Goal: Transaction & Acquisition: Purchase product/service

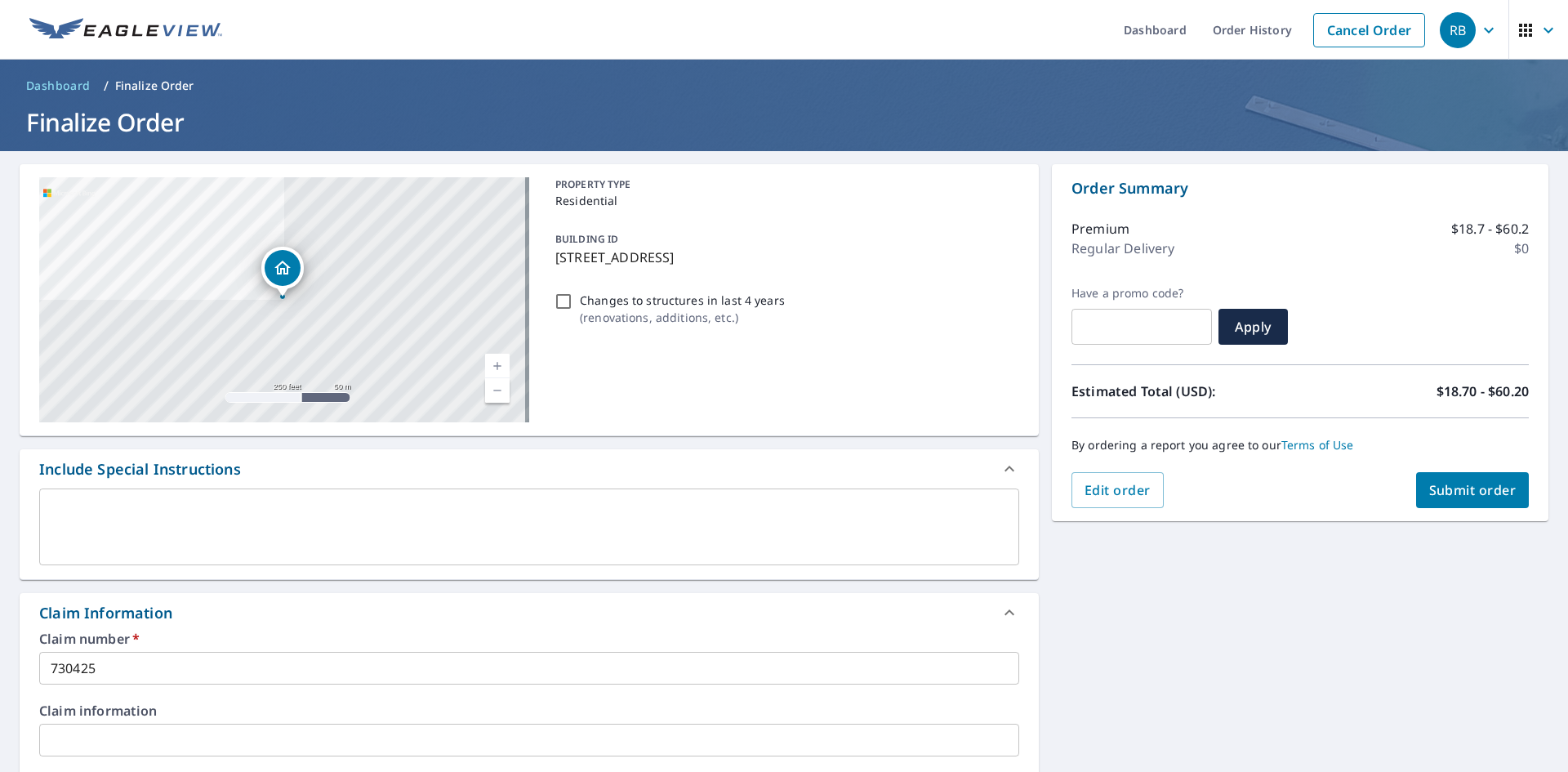
scroll to position [409, 0]
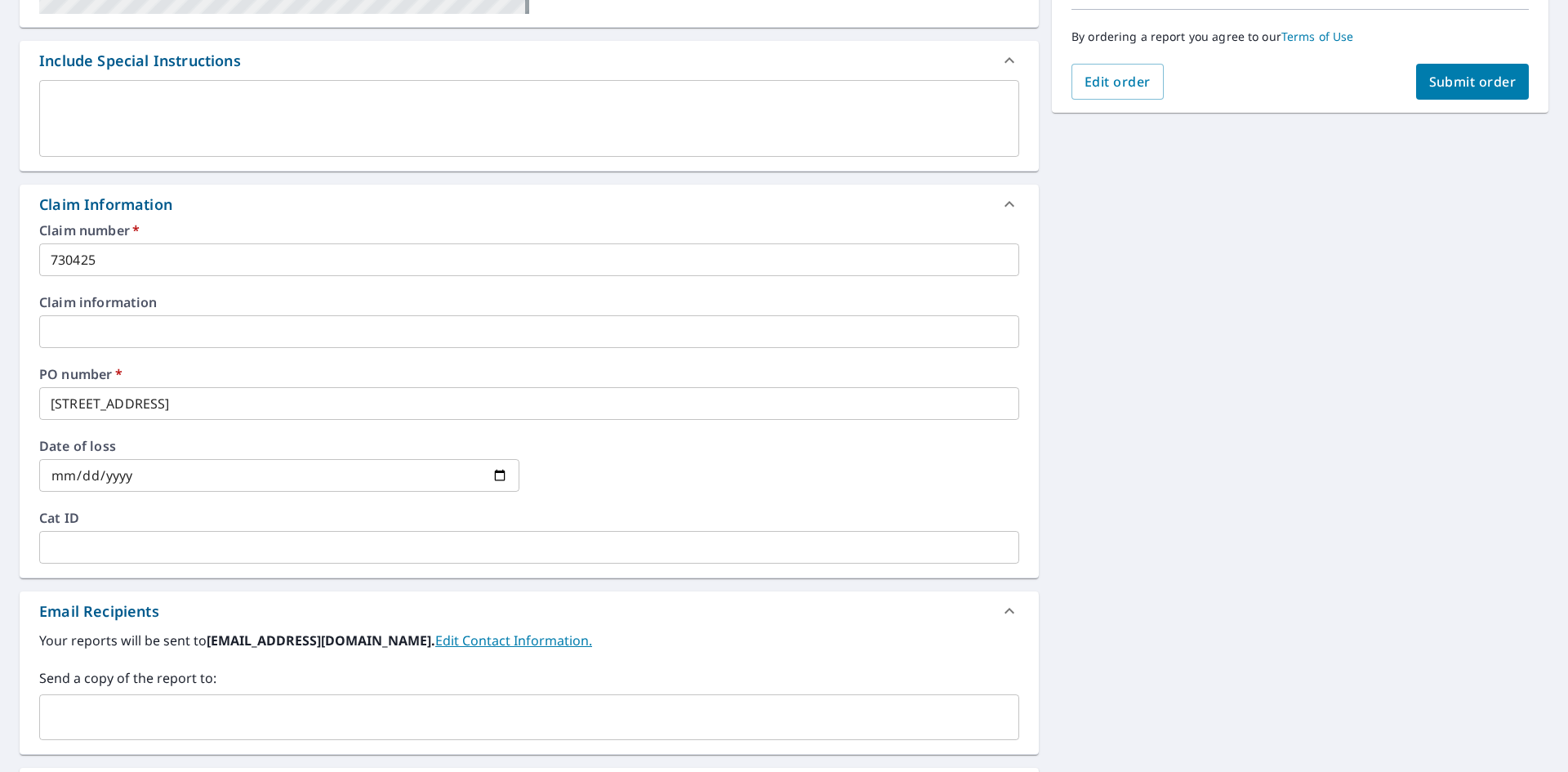
click at [405, 706] on input "text" at bounding box center [517, 717] width 941 height 31
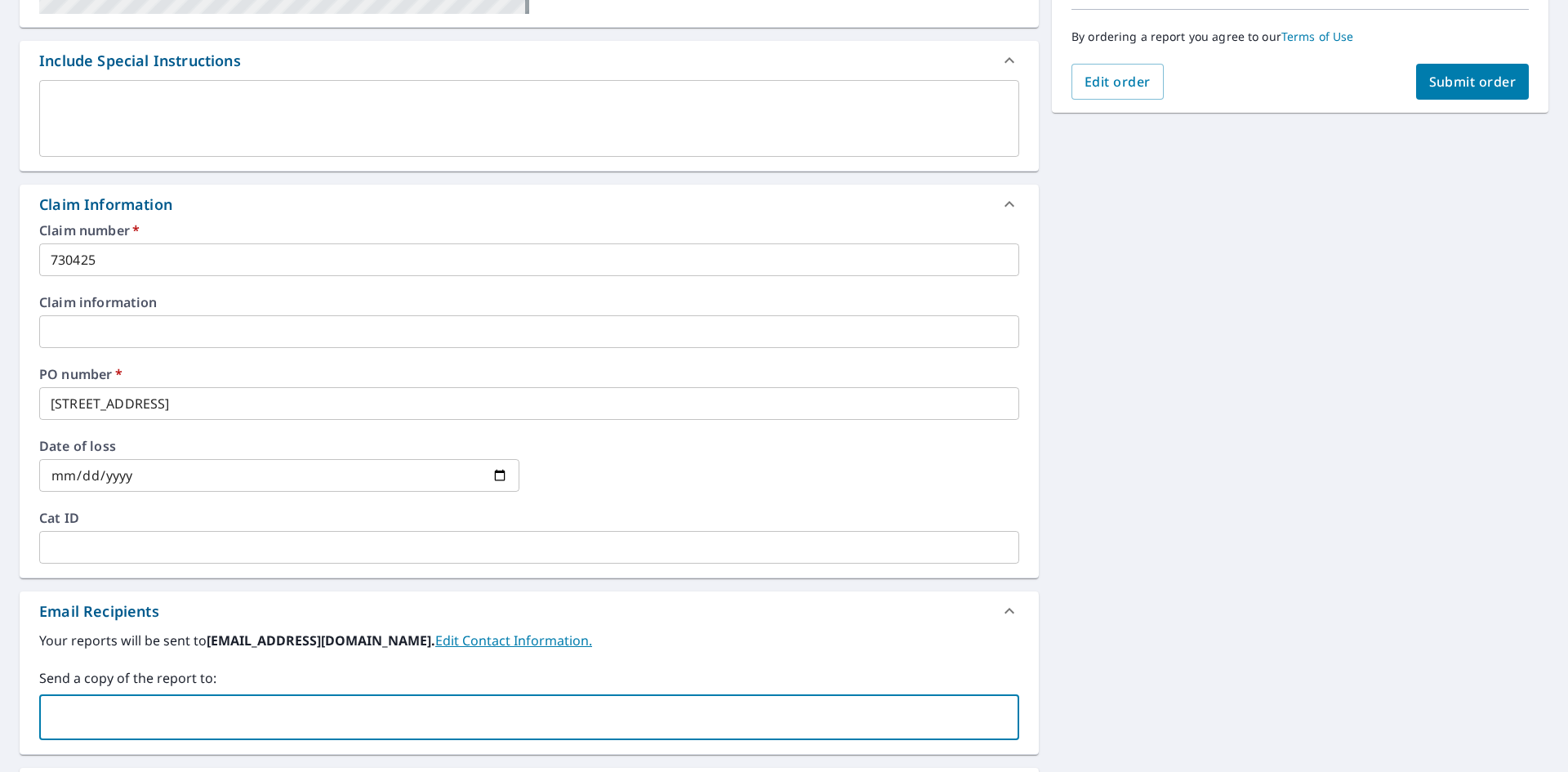
type input "l"
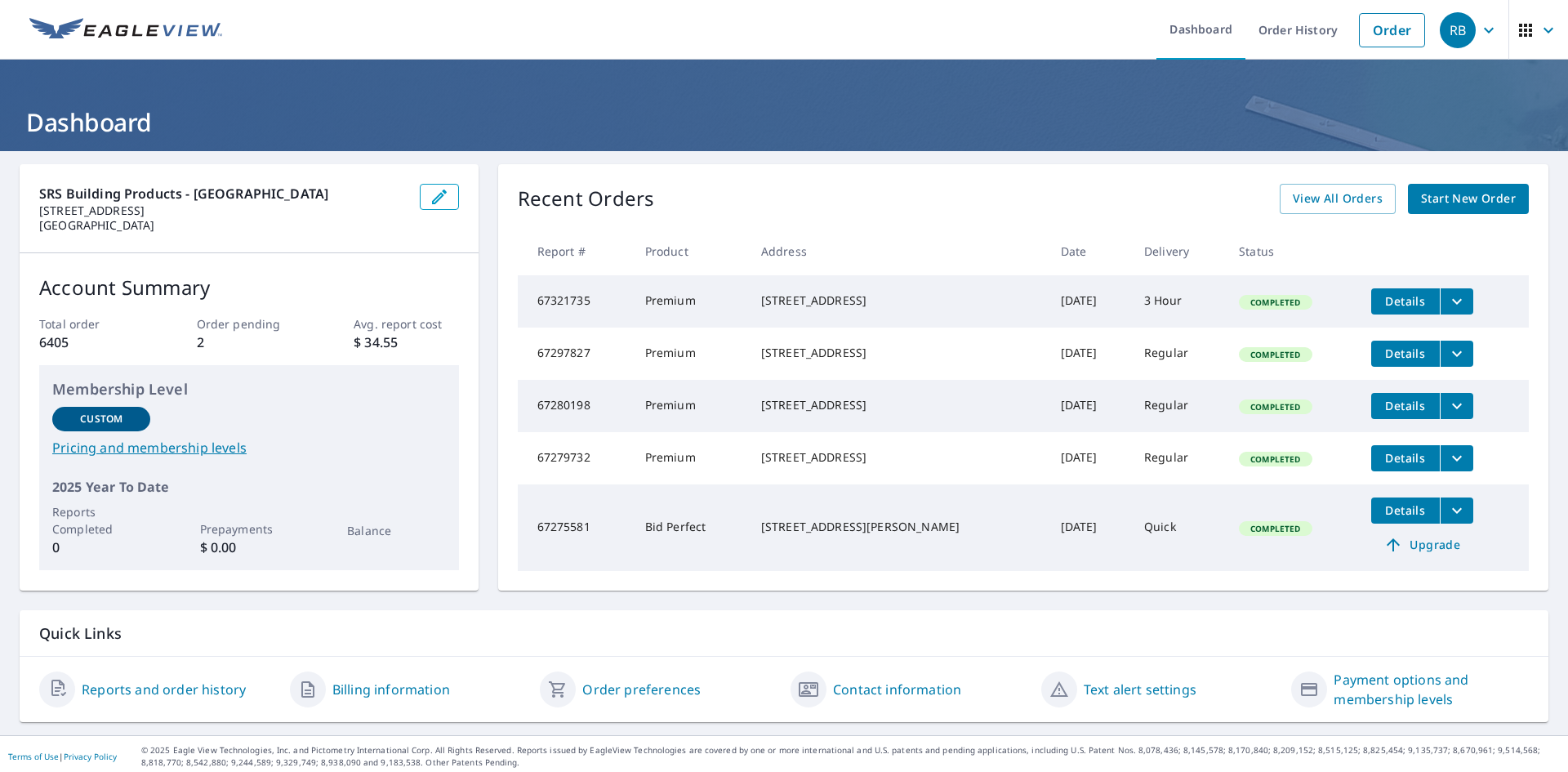
click at [1445, 196] on span "Start New Order" at bounding box center [1468, 199] width 95 height 20
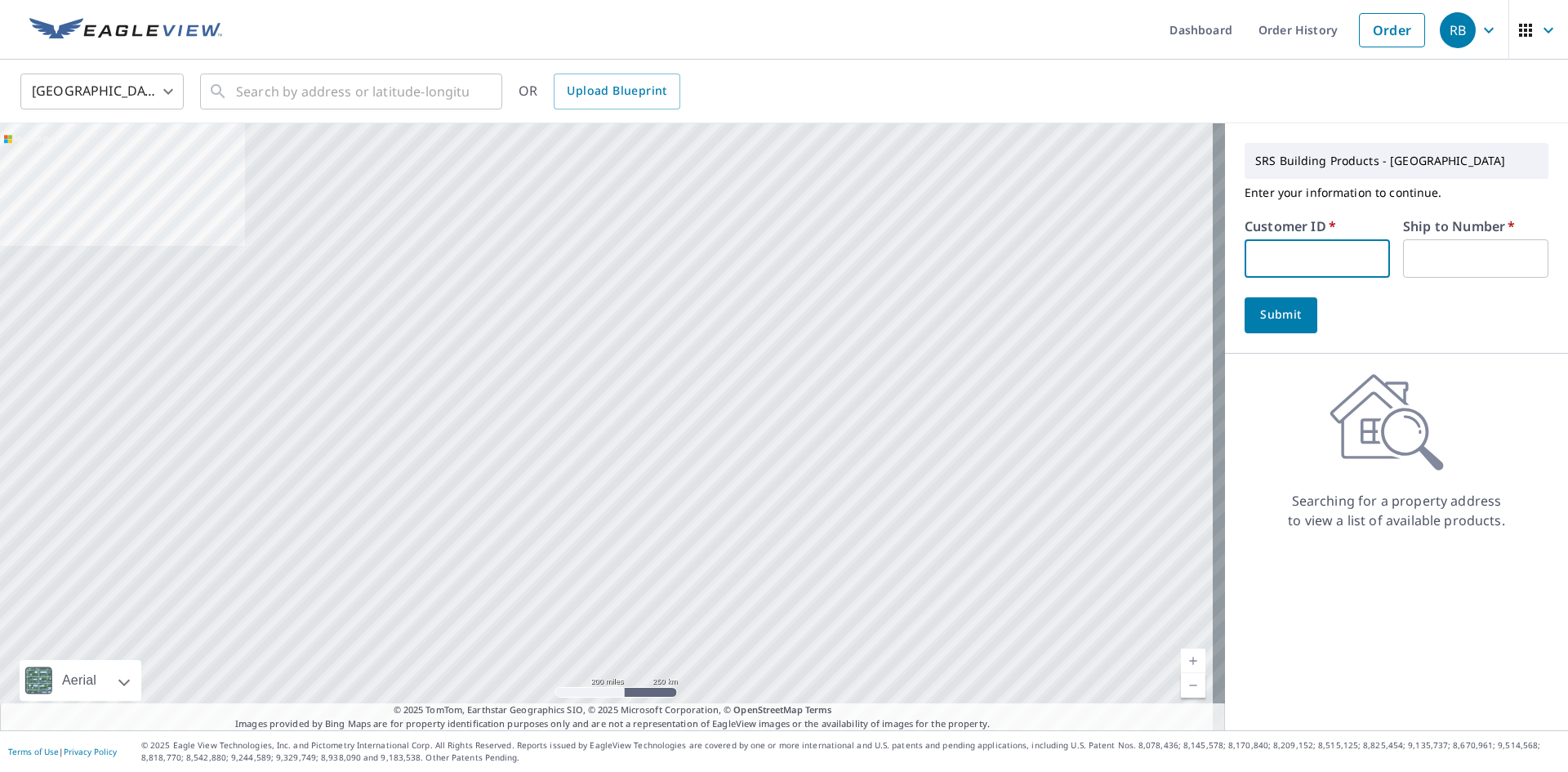
click at [1312, 251] on input "text" at bounding box center [1318, 258] width 145 height 38
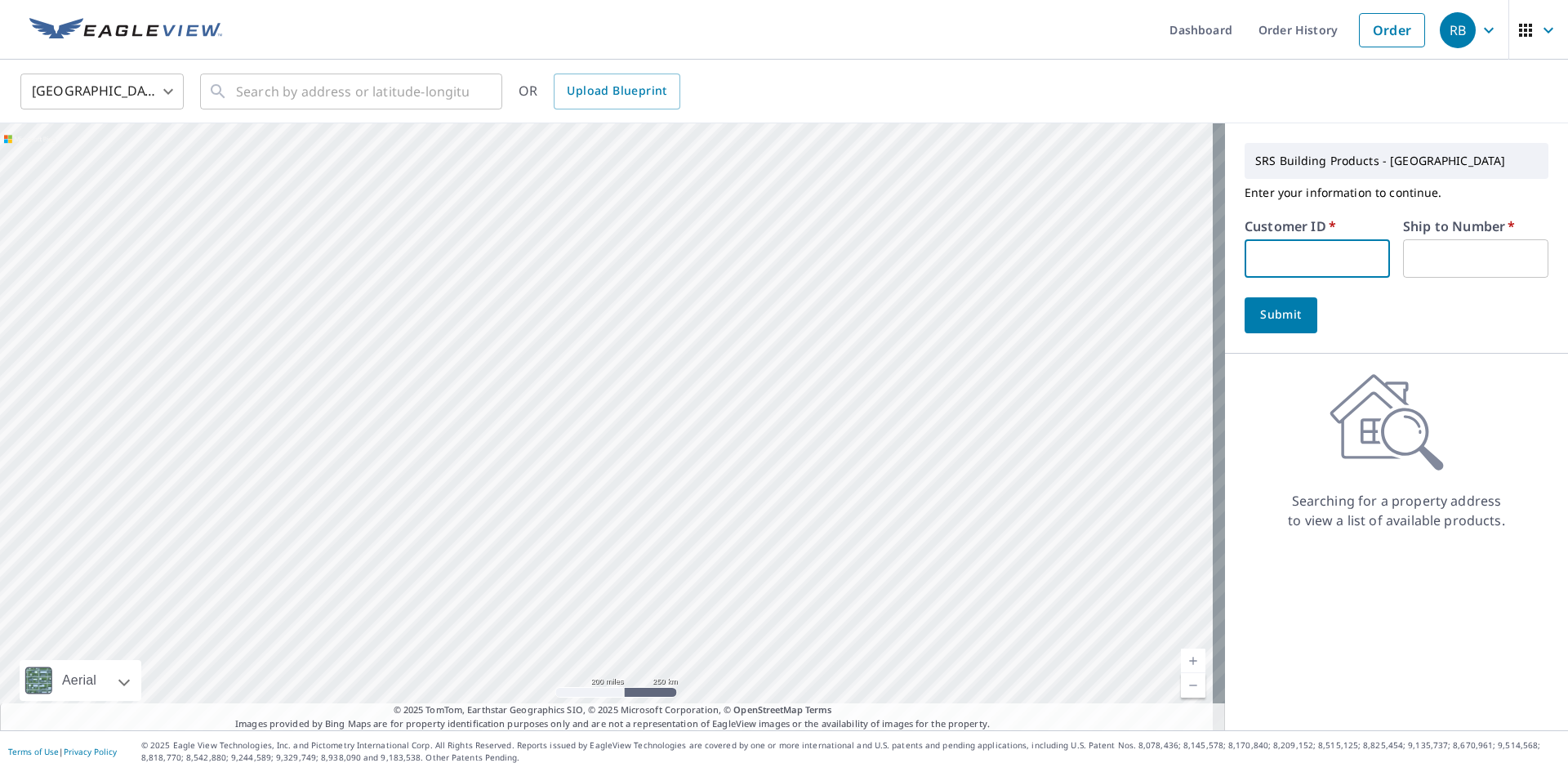
type input "FIE322"
click at [1475, 264] on input "text" at bounding box center [1476, 258] width 145 height 38
type input "1"
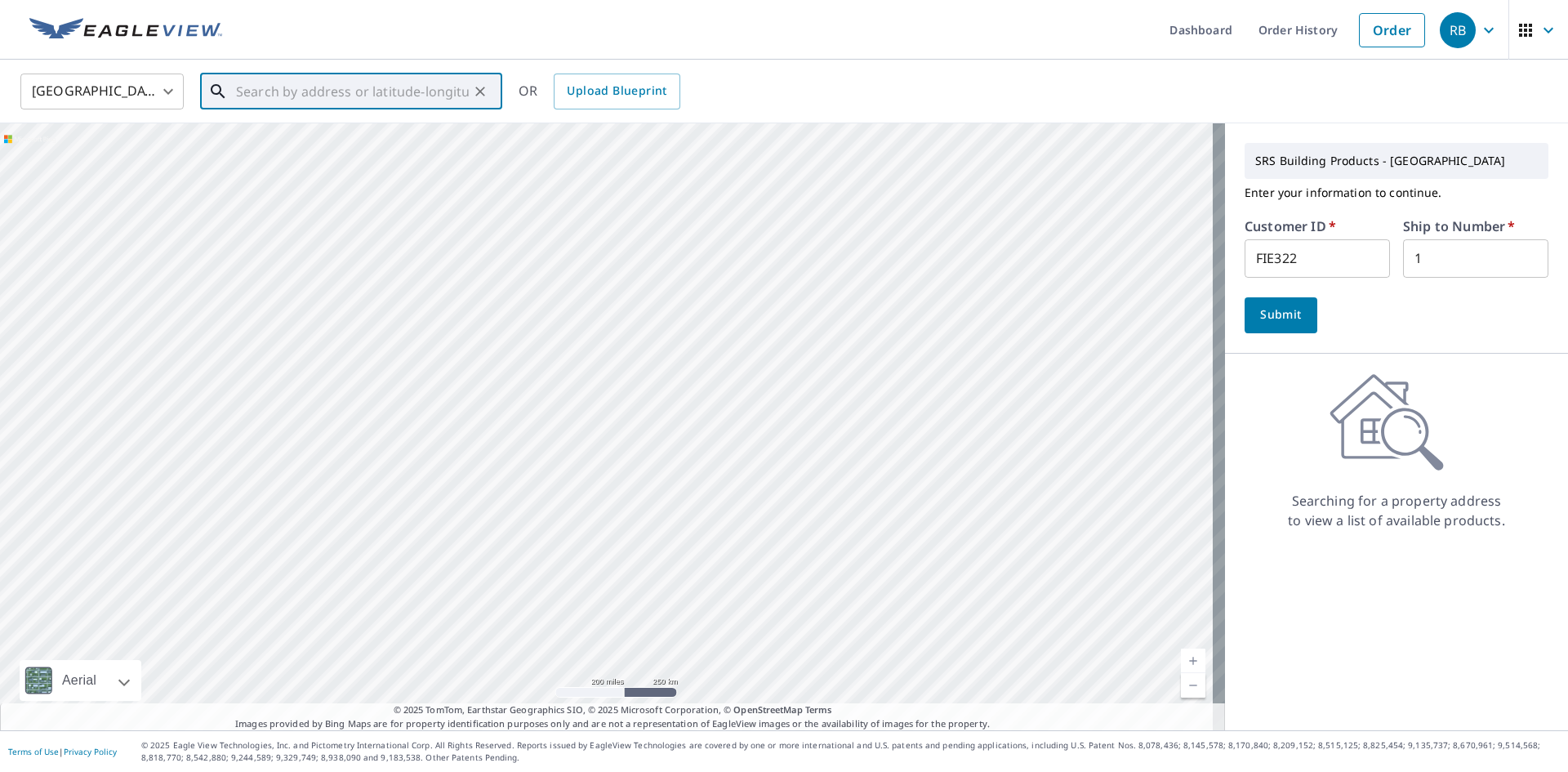
click at [435, 96] on input "text" at bounding box center [353, 91] width 233 height 46
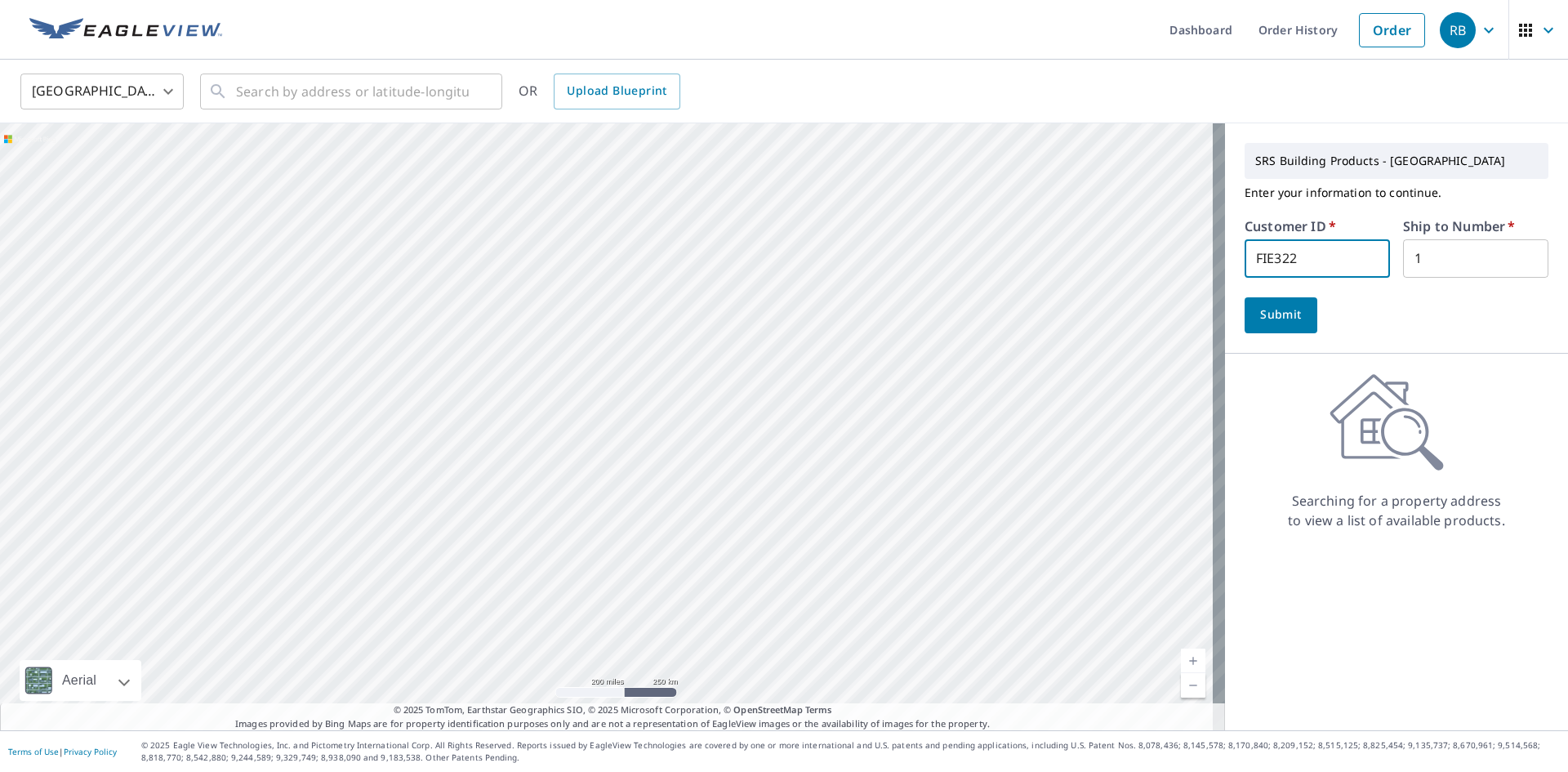
drag, startPoint x: 1305, startPoint y: 259, endPoint x: 1125, endPoint y: 256, distance: 180.0
click at [1125, 256] on div "Aerial Road A standard road map Aerial A detailed look from above Labels Labels…" at bounding box center [784, 427] width 1568 height 607
type input "730425"
click at [1279, 311] on span "Submit" at bounding box center [1281, 315] width 47 height 20
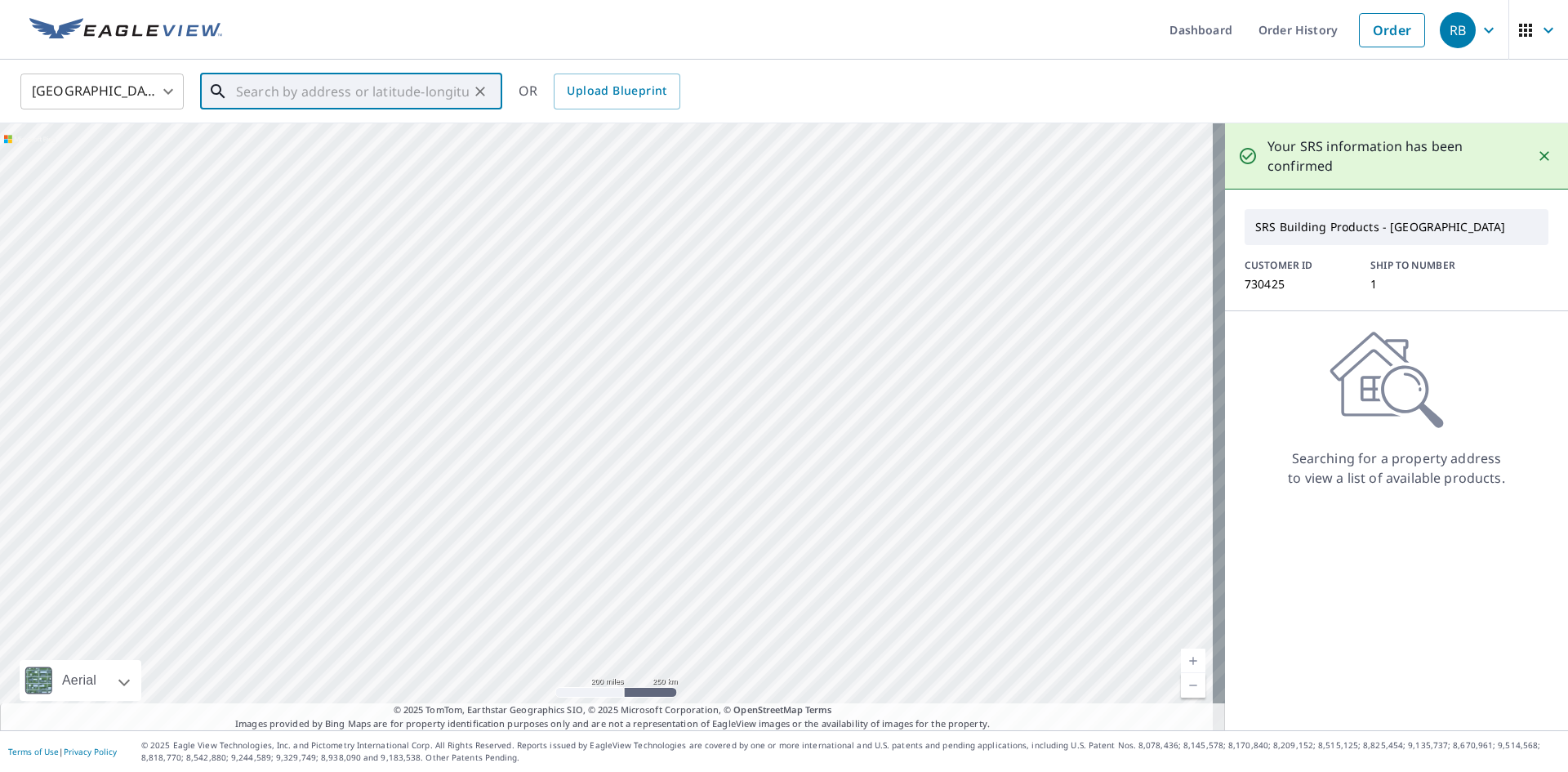
click at [261, 80] on input "text" at bounding box center [353, 91] width 233 height 46
click at [308, 158] on p "[GEOGRAPHIC_DATA], [GEOGRAPHIC_DATA] 97215" at bounding box center [361, 165] width 257 height 32
type input "[STREET_ADDRESS]"
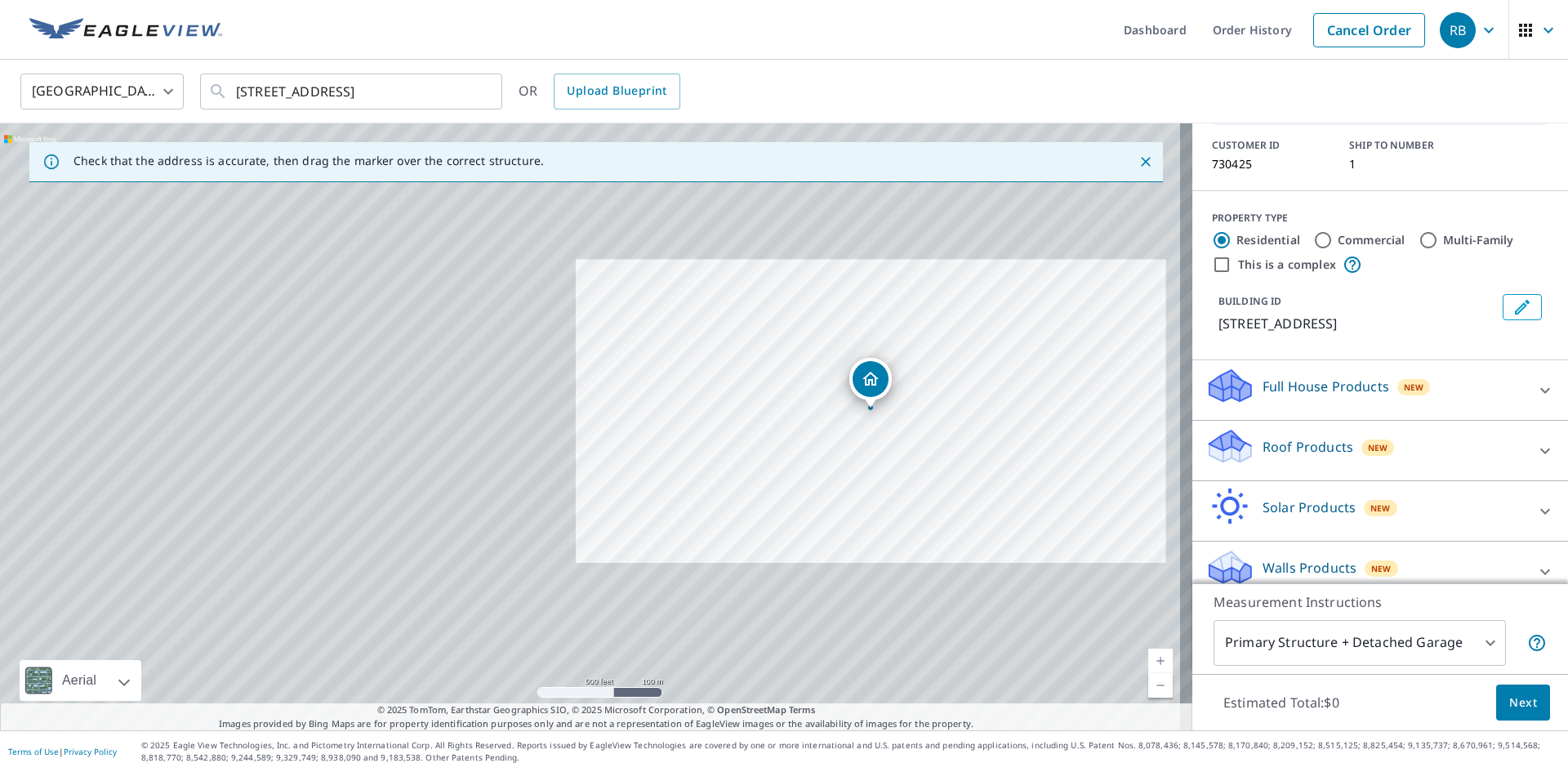
scroll to position [120, 0]
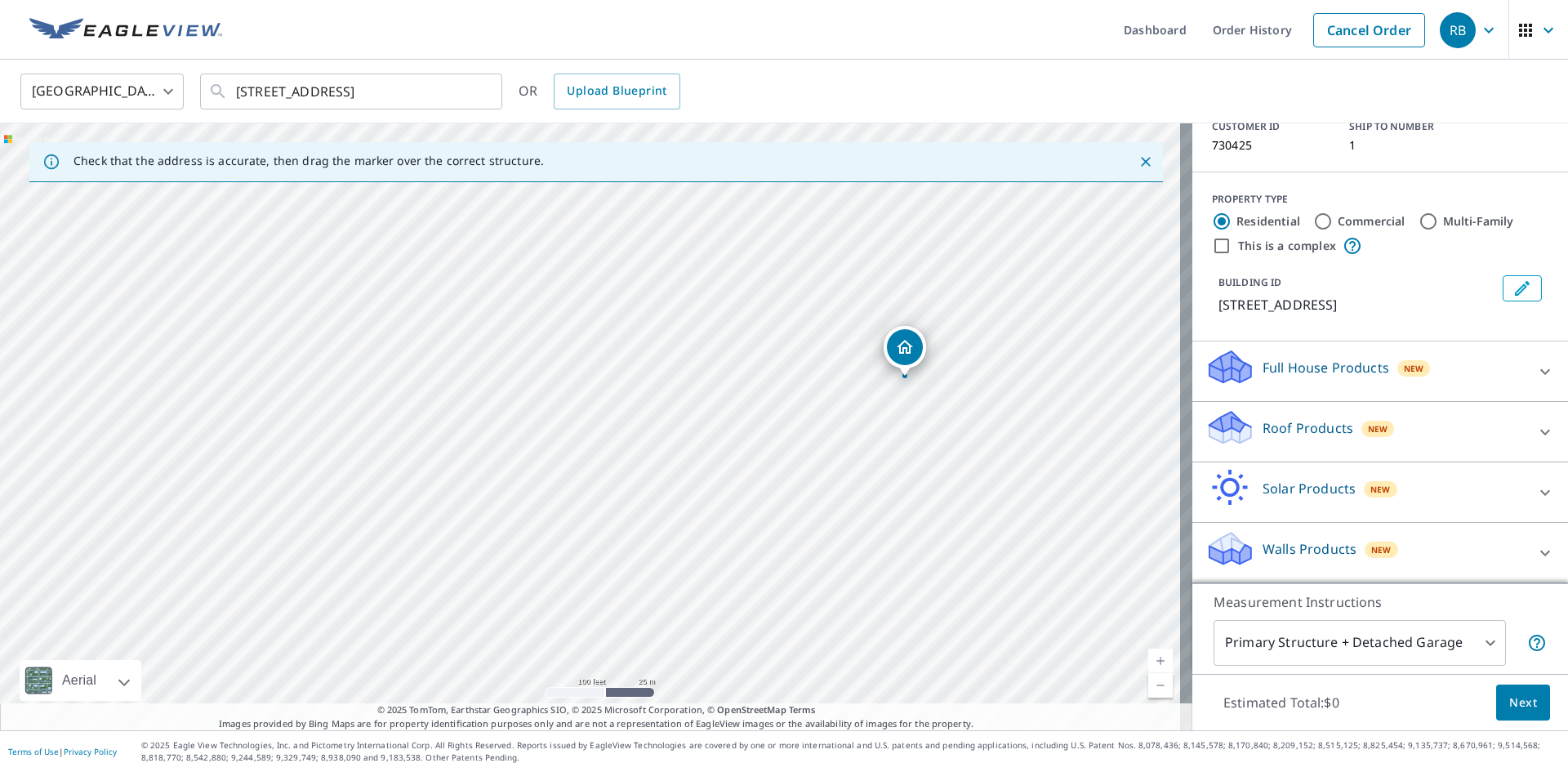
click at [1320, 430] on p "Roof Products" at bounding box center [1309, 428] width 90 height 20
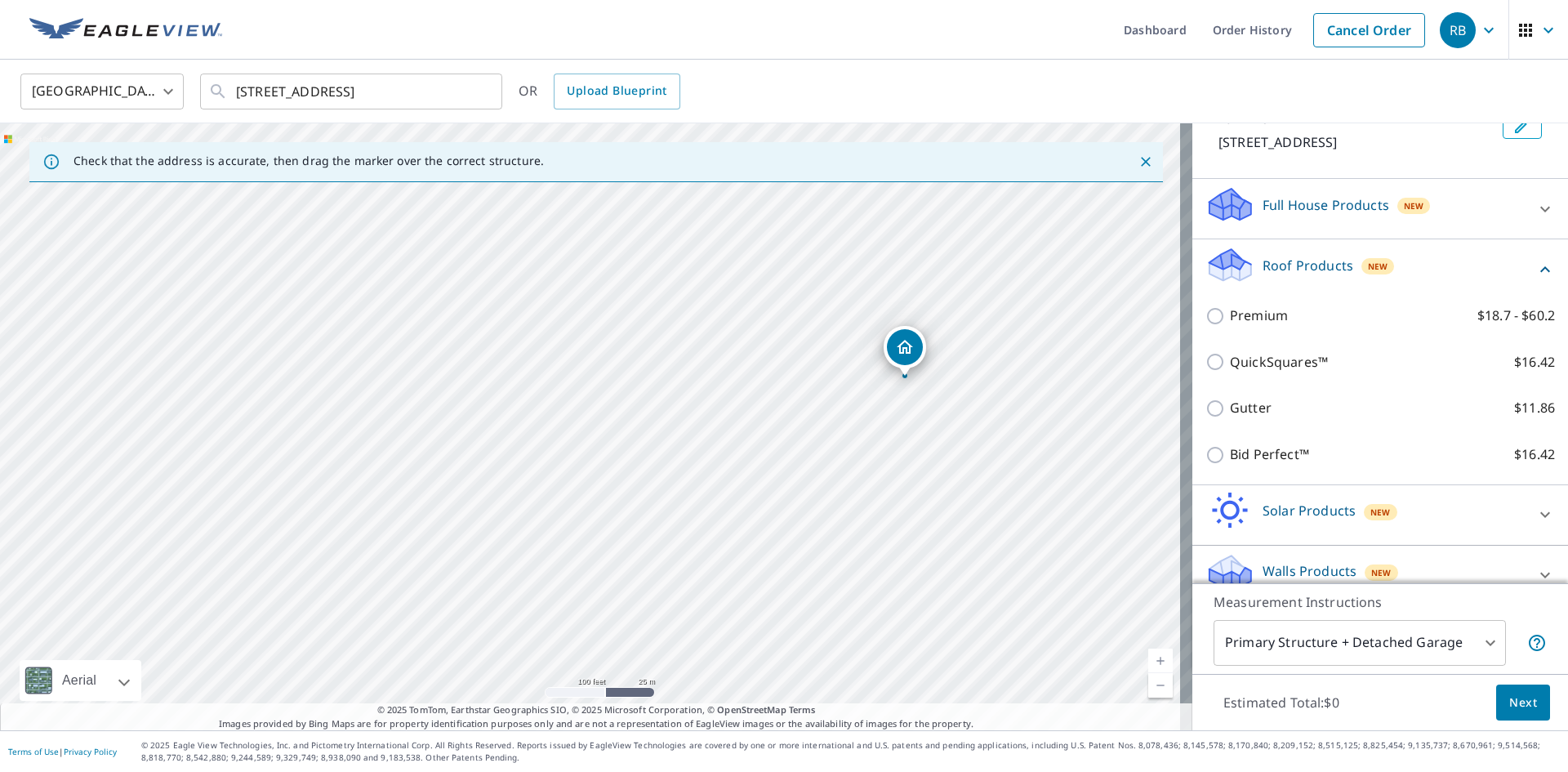
scroll to position [305, 0]
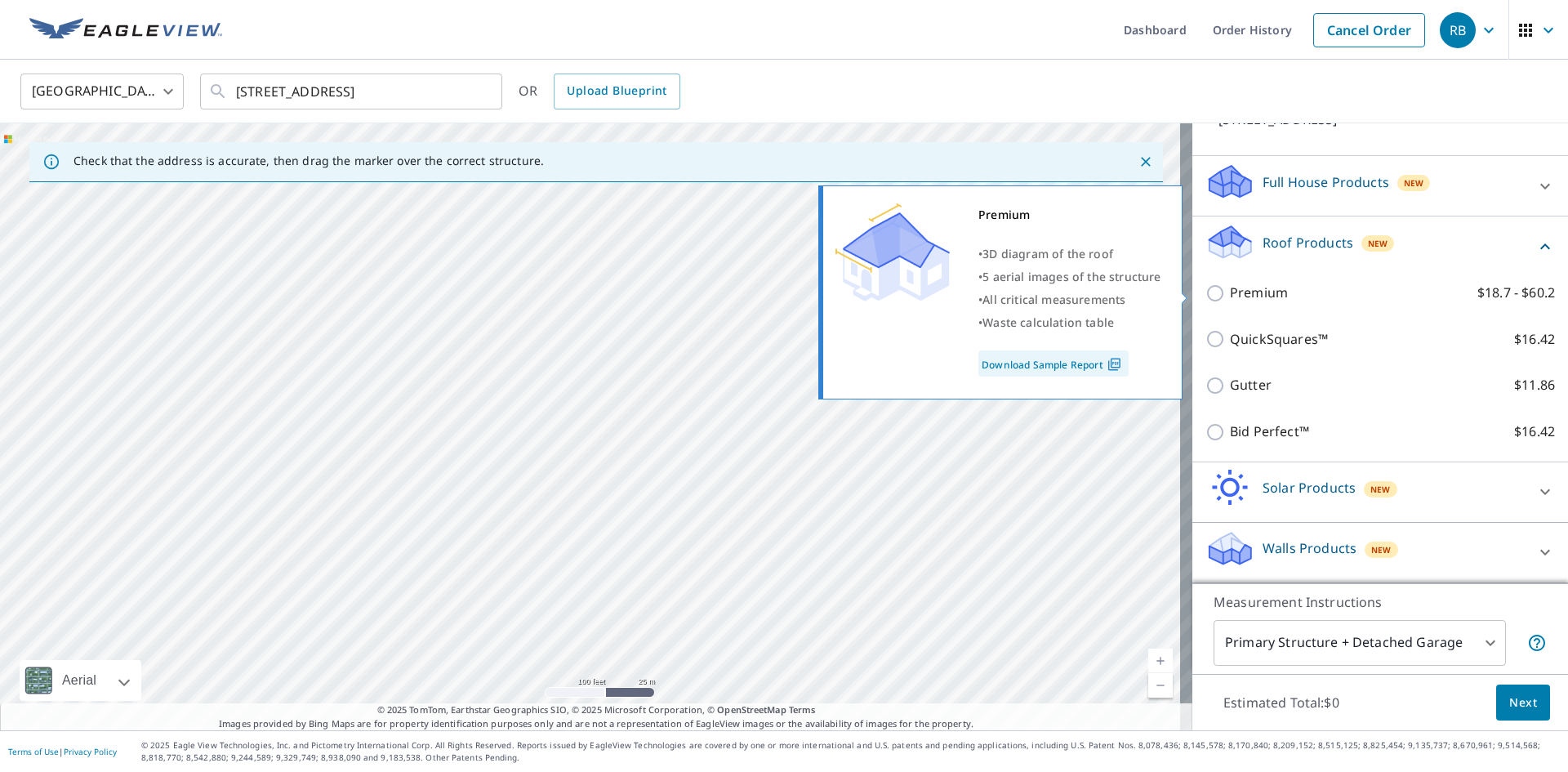
click at [1239, 290] on p "Premium" at bounding box center [1259, 293] width 58 height 20
click at [1230, 290] on input "Premium $18.7 - $60.2" at bounding box center [1218, 293] width 25 height 20
checkbox input "true"
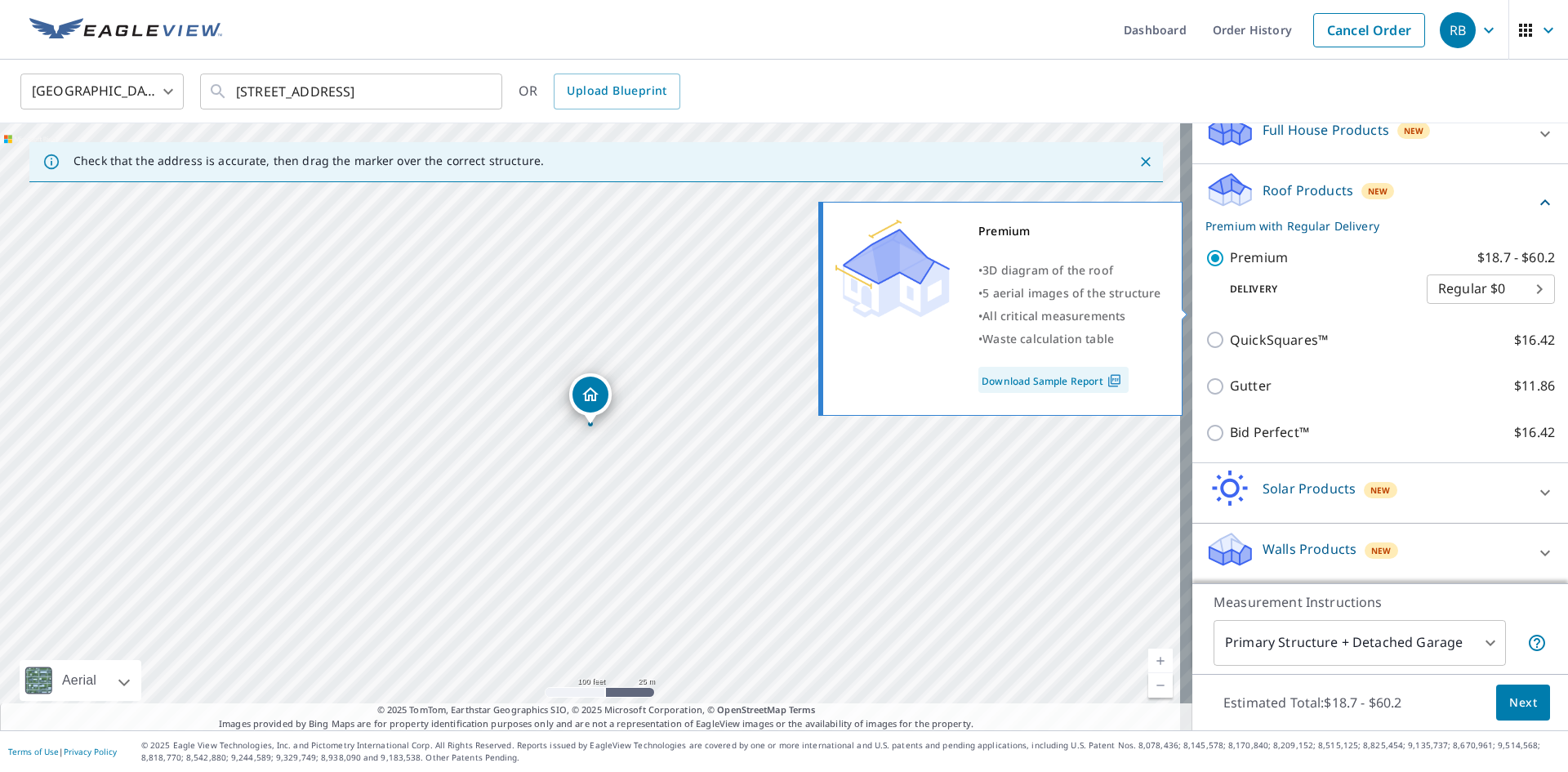
scroll to position [358, 0]
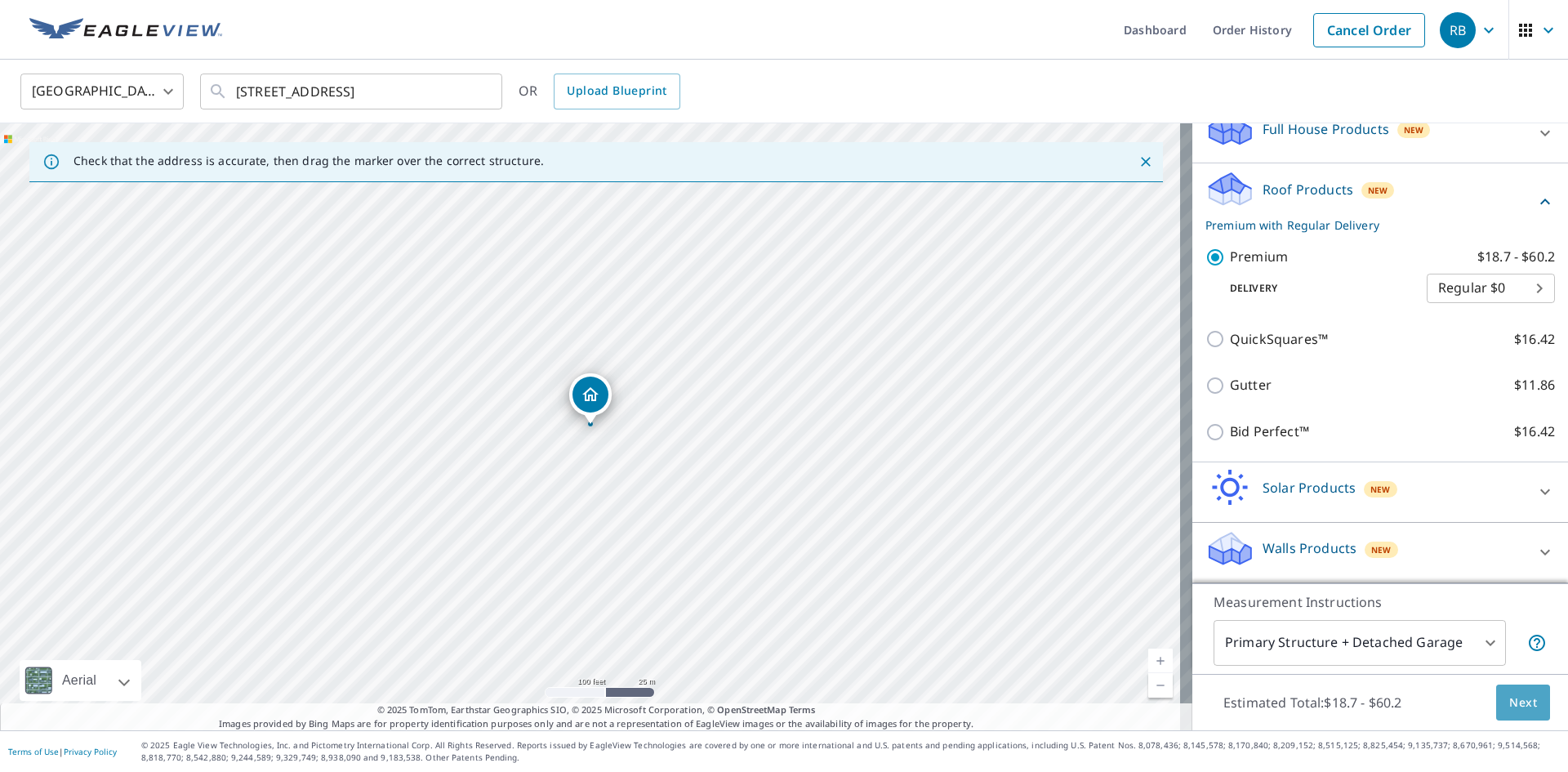
click at [1510, 695] on span "Next" at bounding box center [1524, 704] width 28 height 20
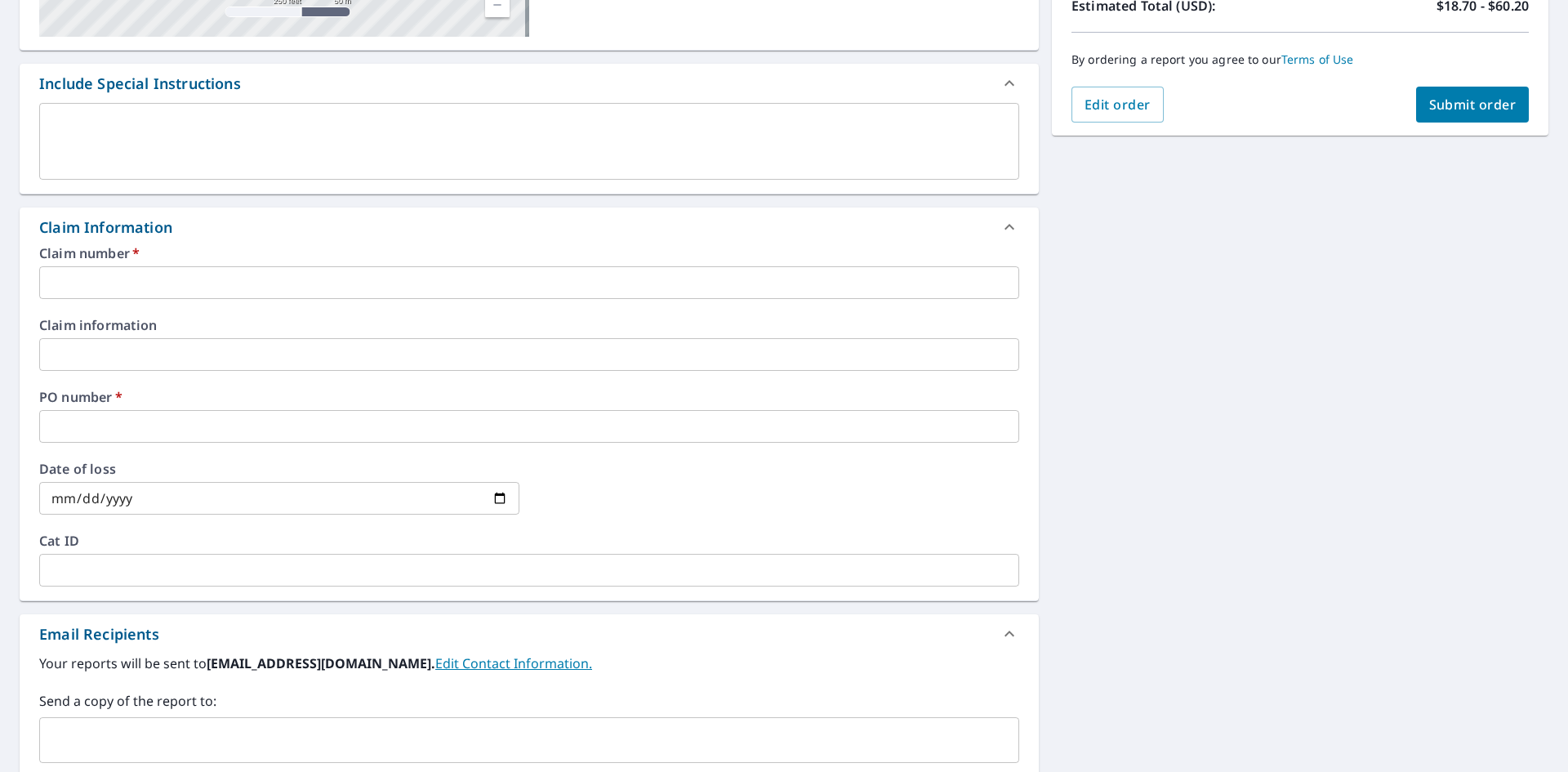
scroll to position [409, 0]
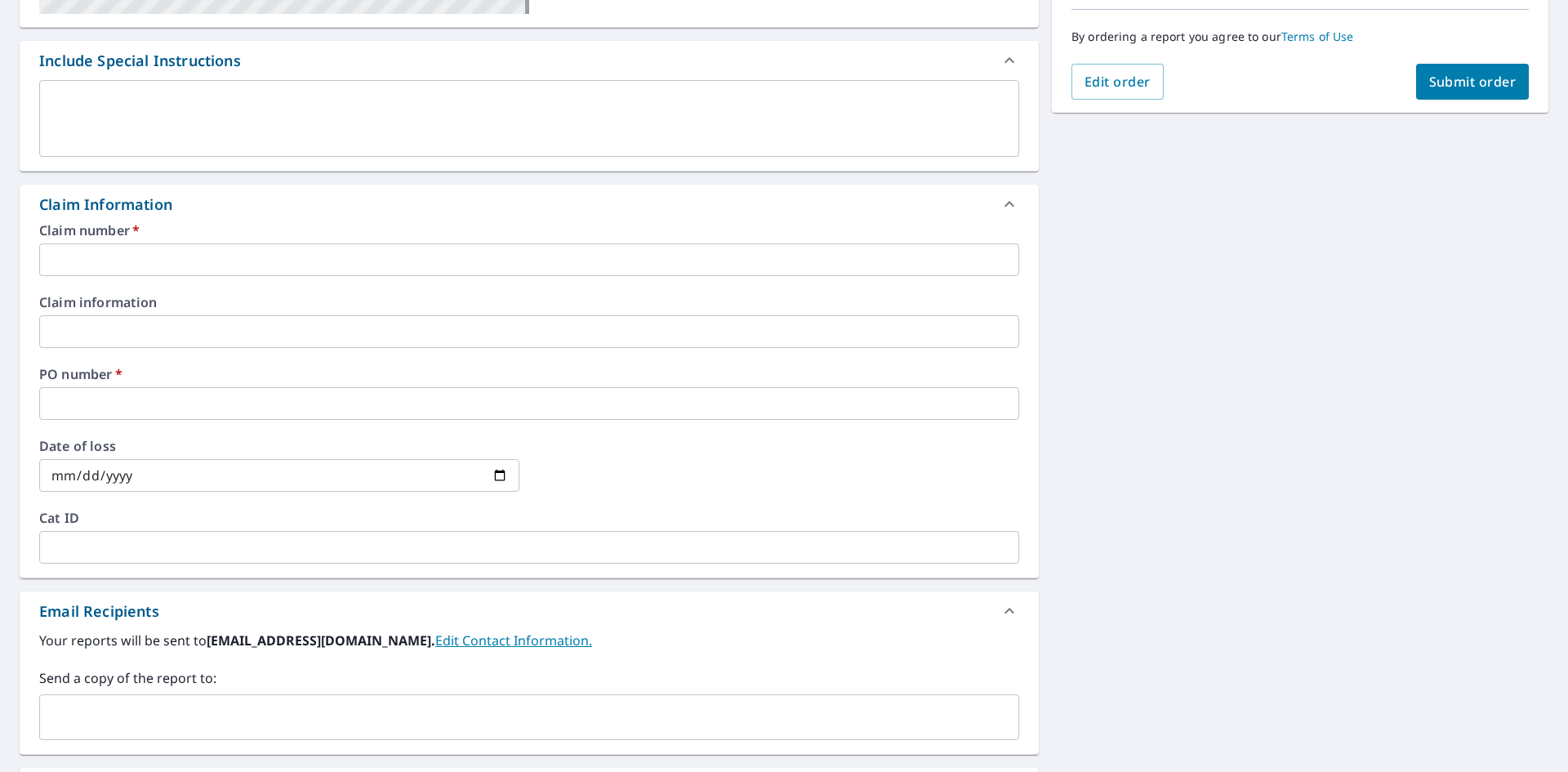
click at [257, 254] on input "text" at bounding box center [529, 260] width 980 height 32
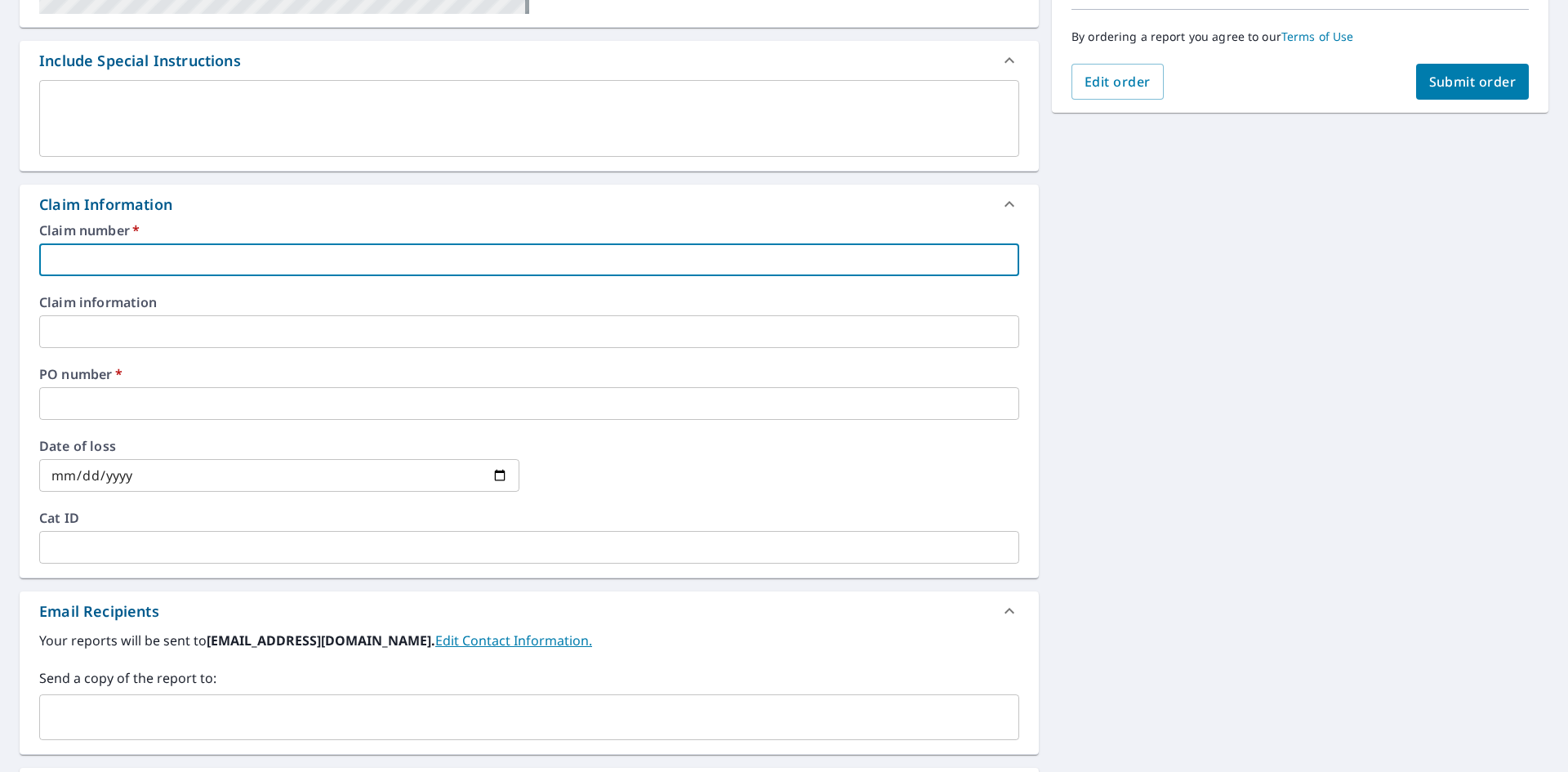
type input "730425"
click at [79, 400] on input "text" at bounding box center [529, 404] width 980 height 32
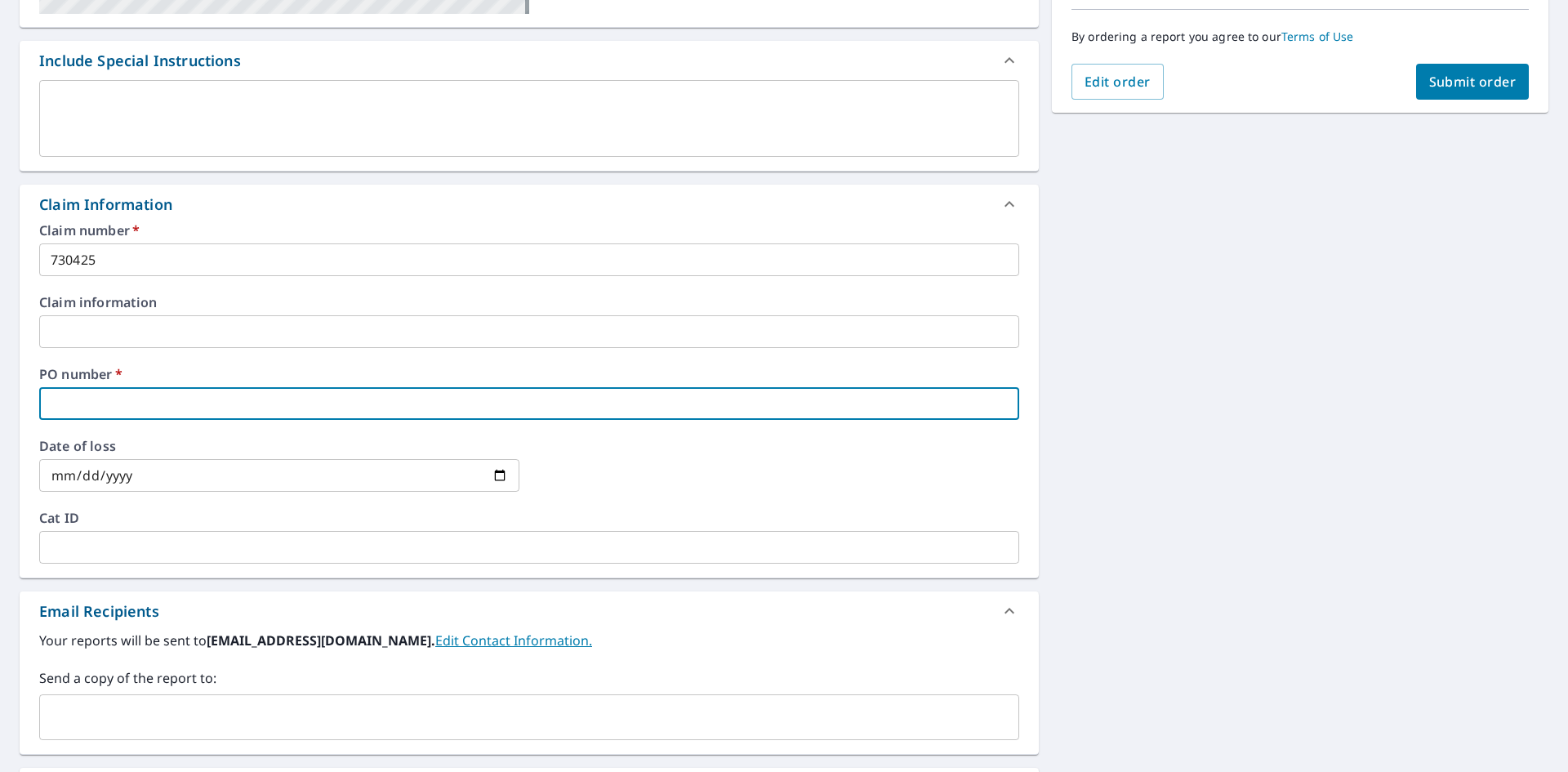
click at [574, 130] on textarea at bounding box center [529, 119] width 958 height 47
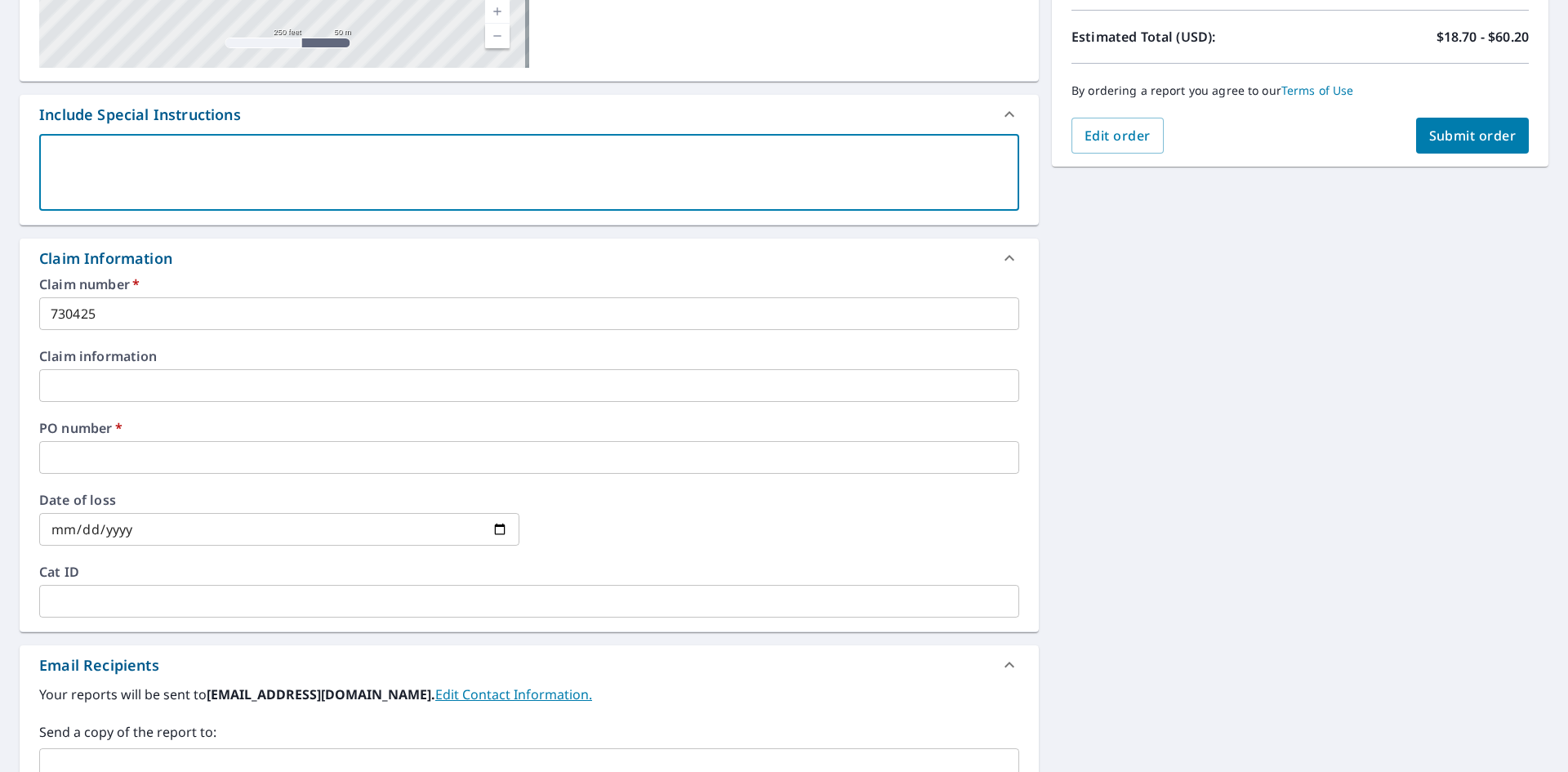
scroll to position [82, 0]
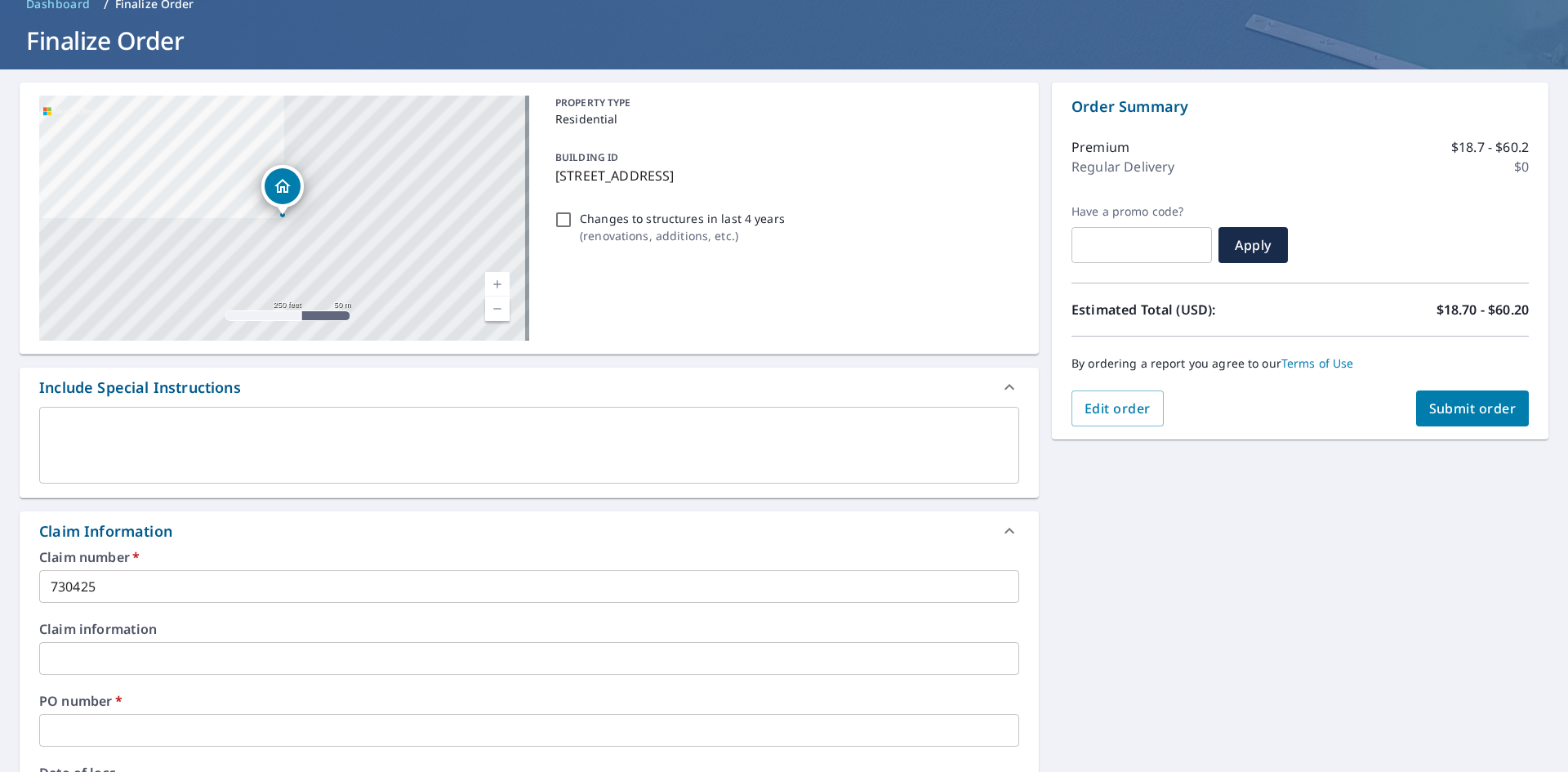
drag, startPoint x: 786, startPoint y: 175, endPoint x: 551, endPoint y: 179, distance: 235.0
click at [556, 179] on p "[STREET_ADDRESS]" at bounding box center [784, 175] width 458 height 20
checkbox input "true"
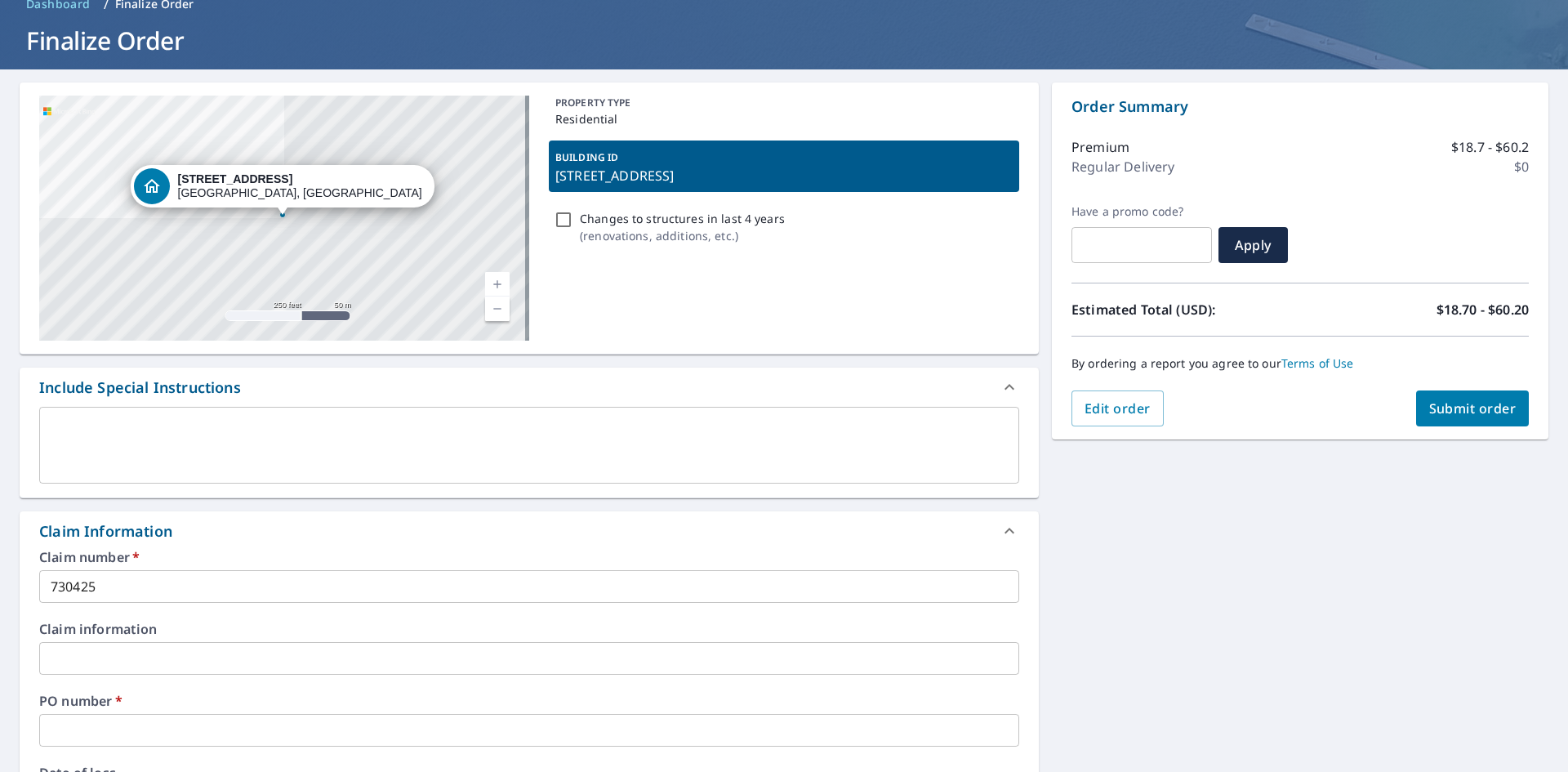
copy p "[STREET_ADDRESS]"
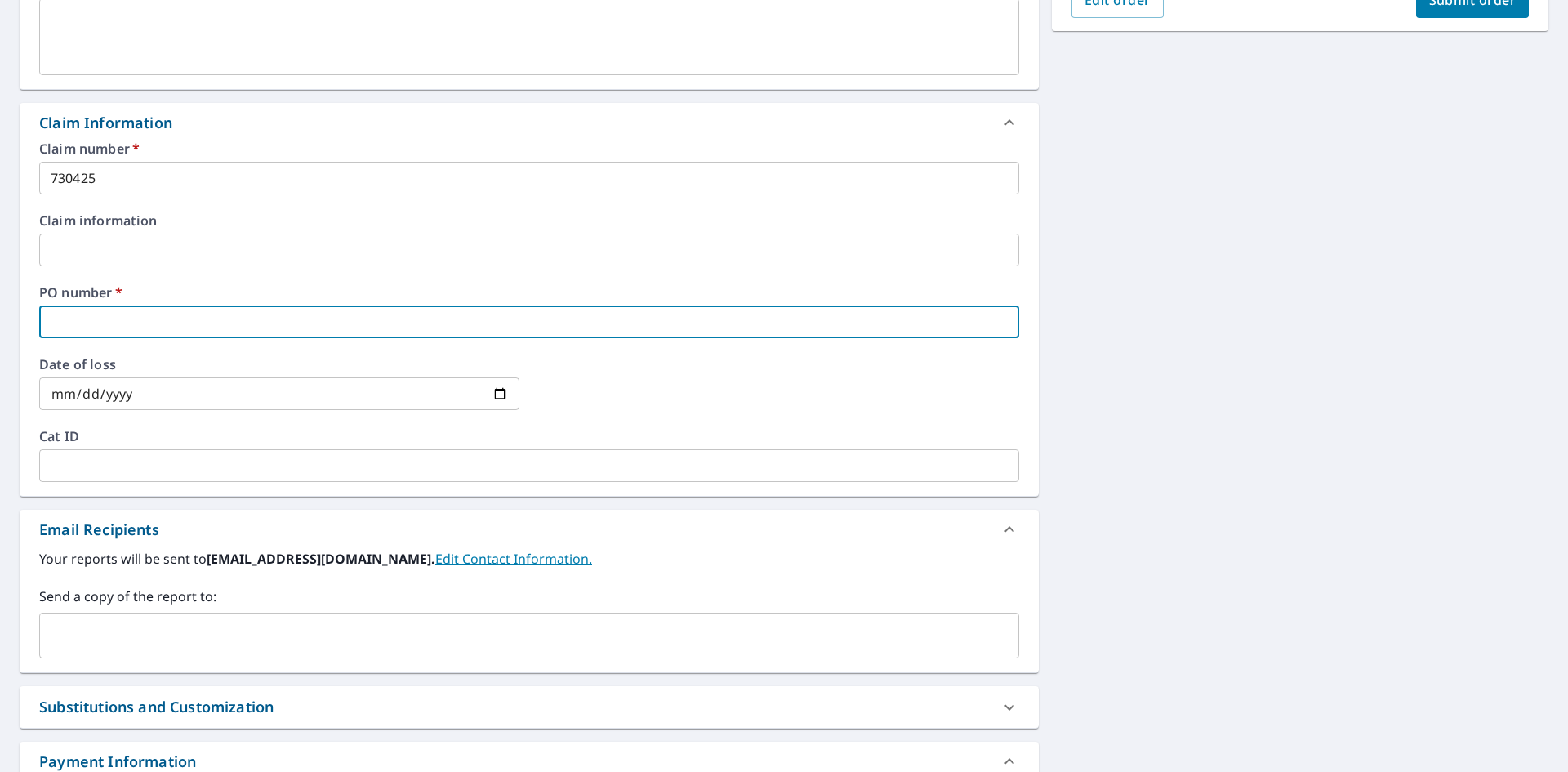
click at [60, 319] on input "text" at bounding box center [529, 322] width 980 height 32
paste input "[STREET_ADDRESS]"
type input "[STREET_ADDRESS]"
checkbox input "true"
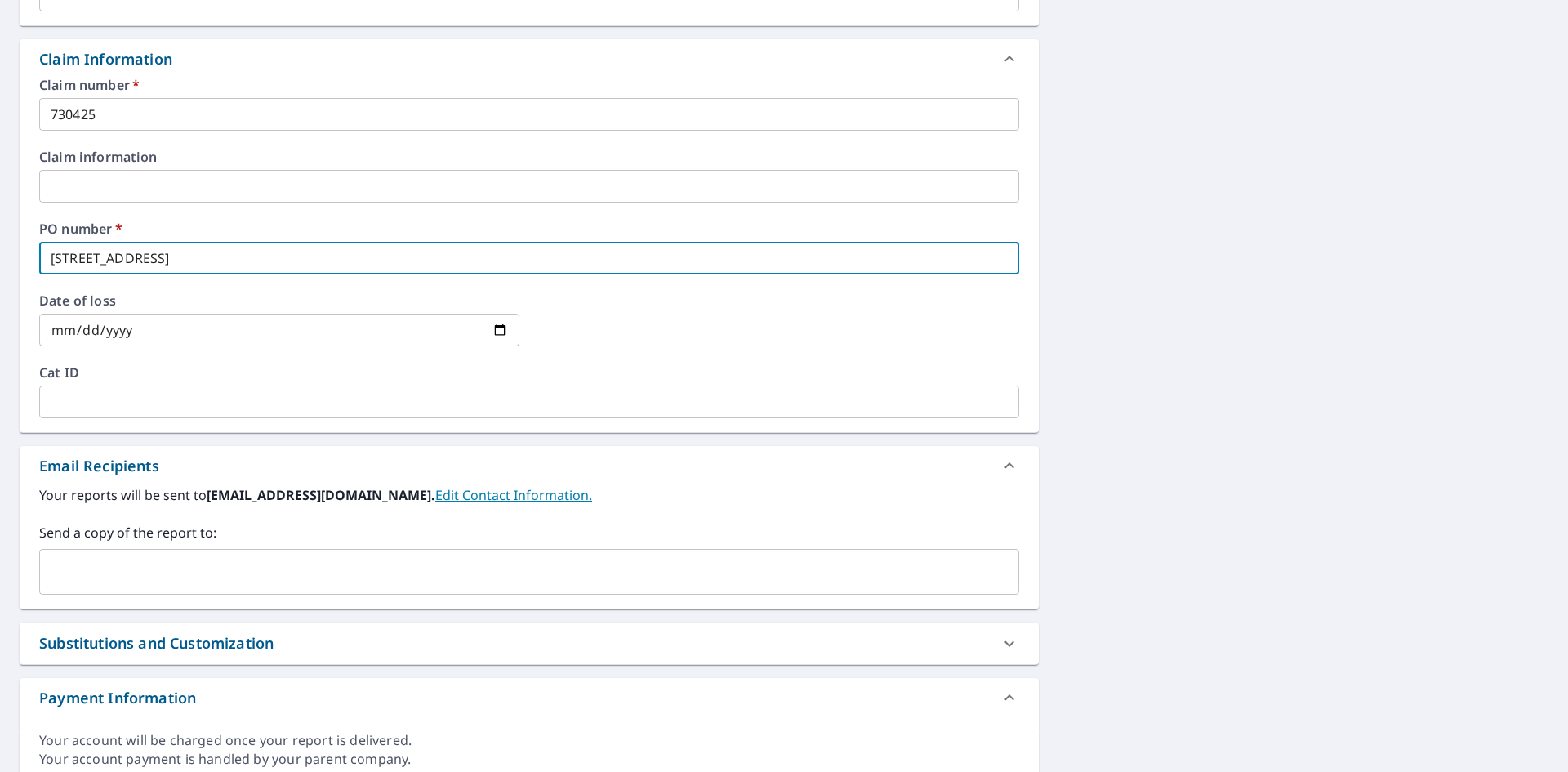
scroll to position [619, 0]
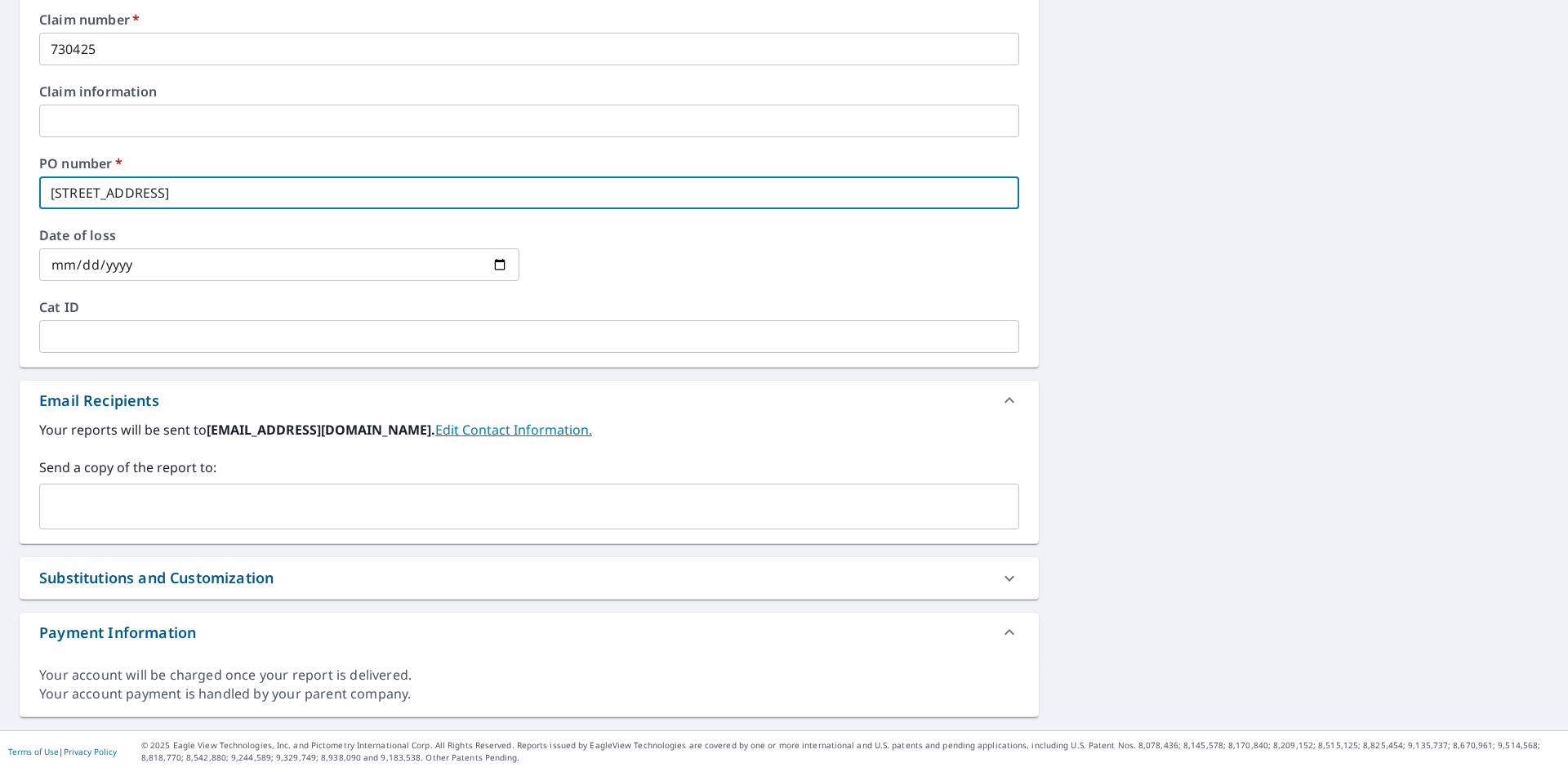
type input "[STREET_ADDRESS]"
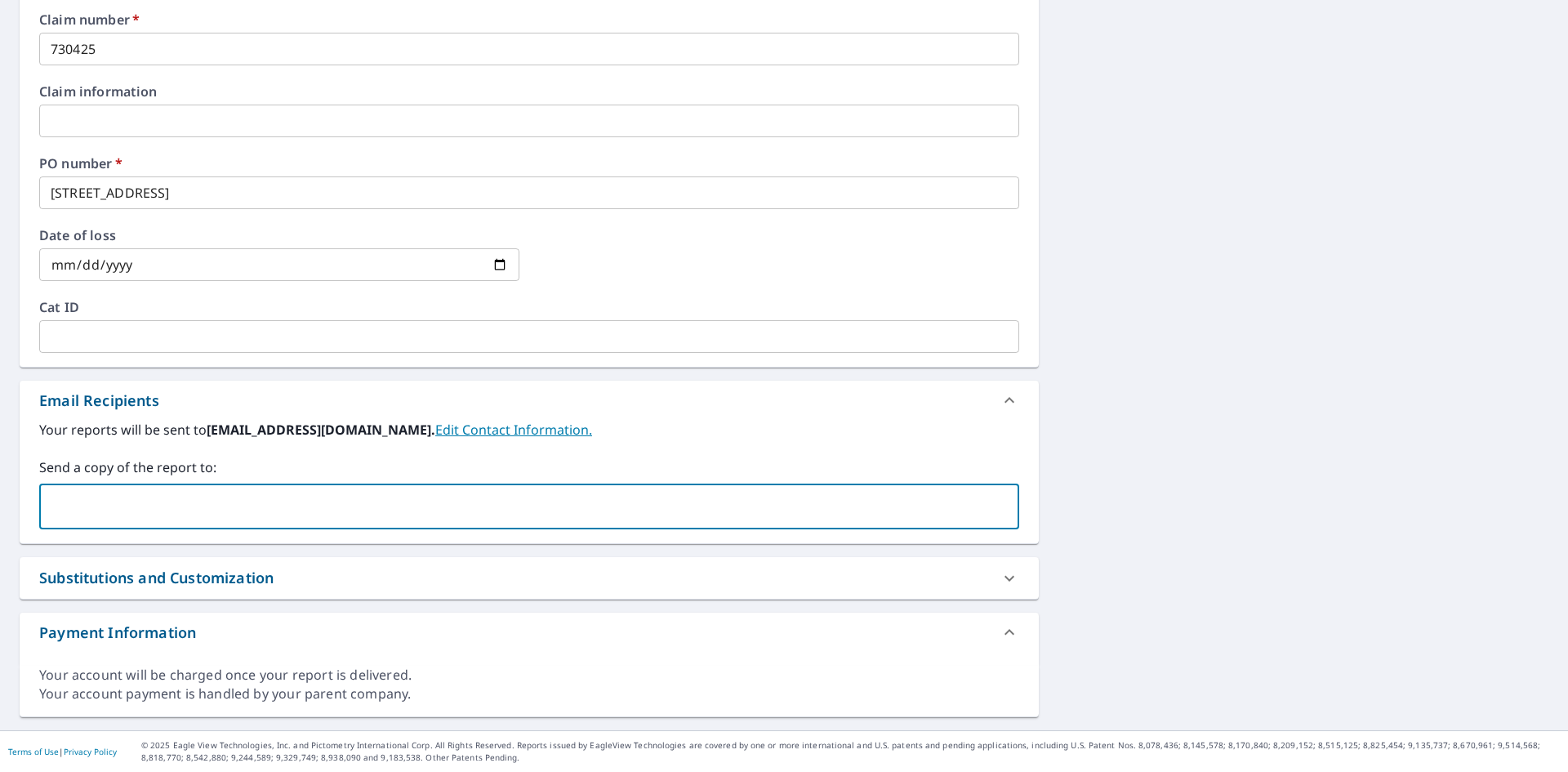
click at [227, 500] on input "text" at bounding box center [517, 506] width 941 height 31
type input "[PERSON_NAME][EMAIL_ADDRESS][DOMAIN_NAME]"
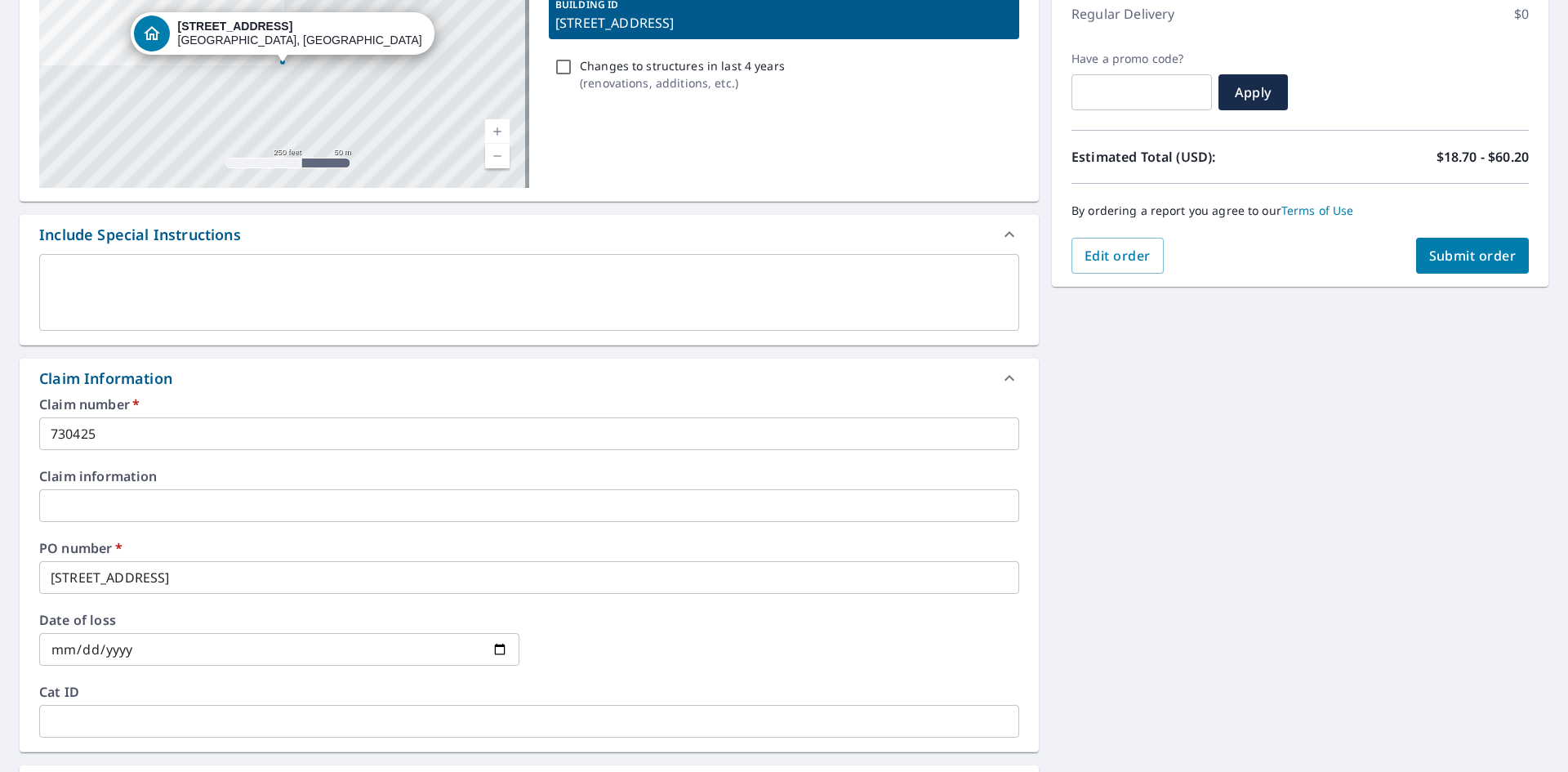
scroll to position [211, 0]
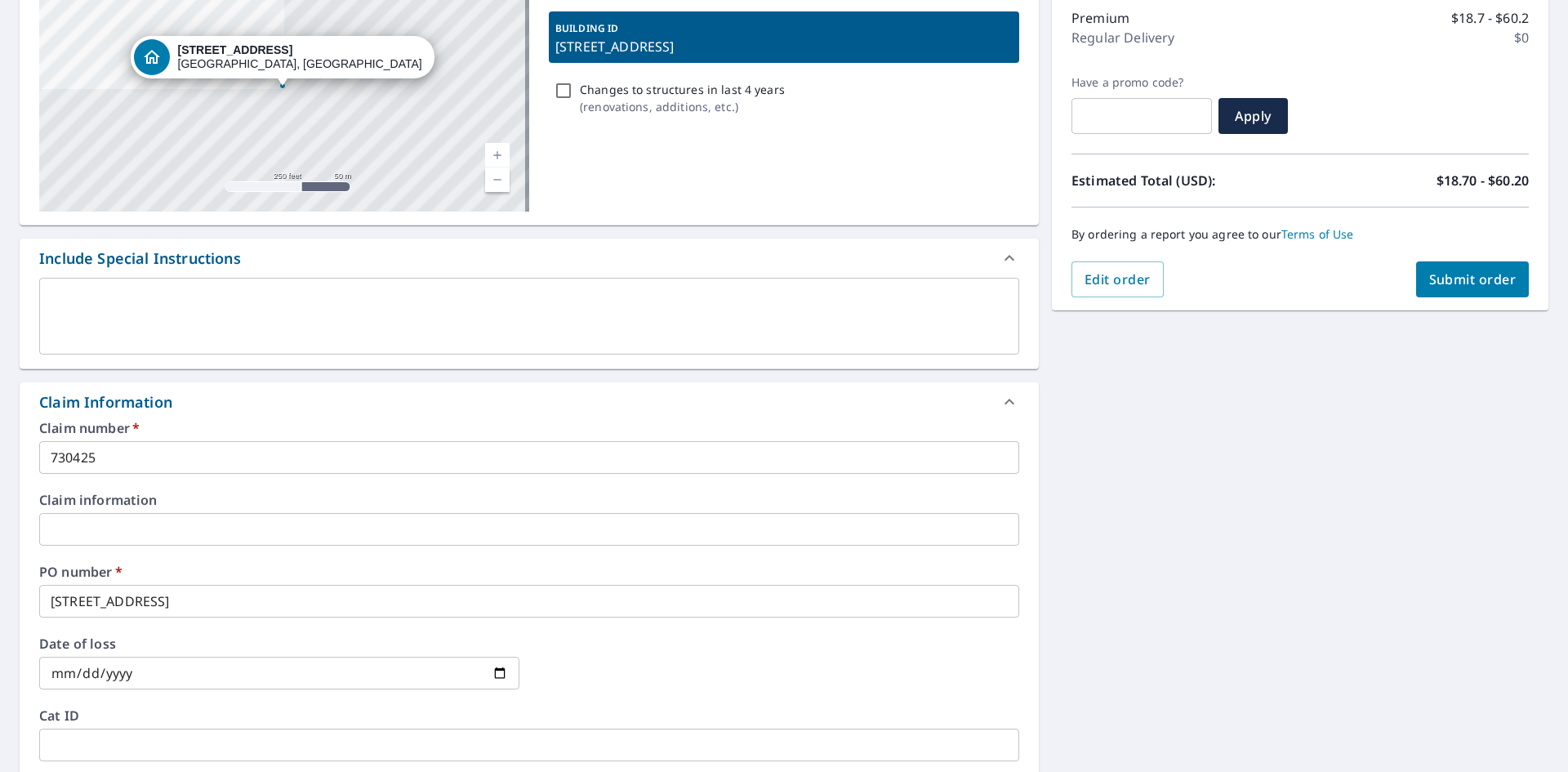
click at [1452, 274] on span "Submit order" at bounding box center [1473, 279] width 87 height 18
checkbox input "true"
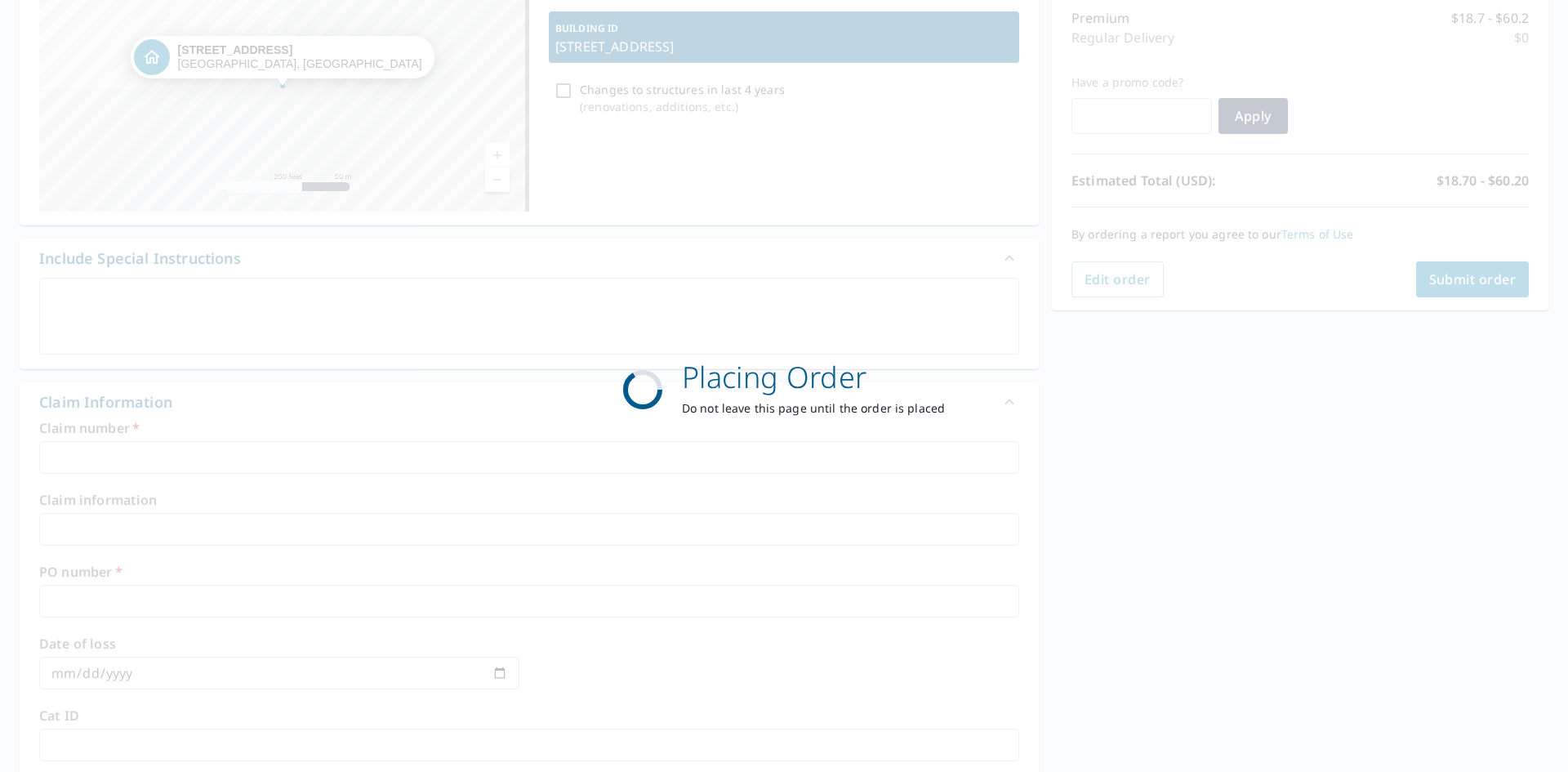
scroll to position [190, 0]
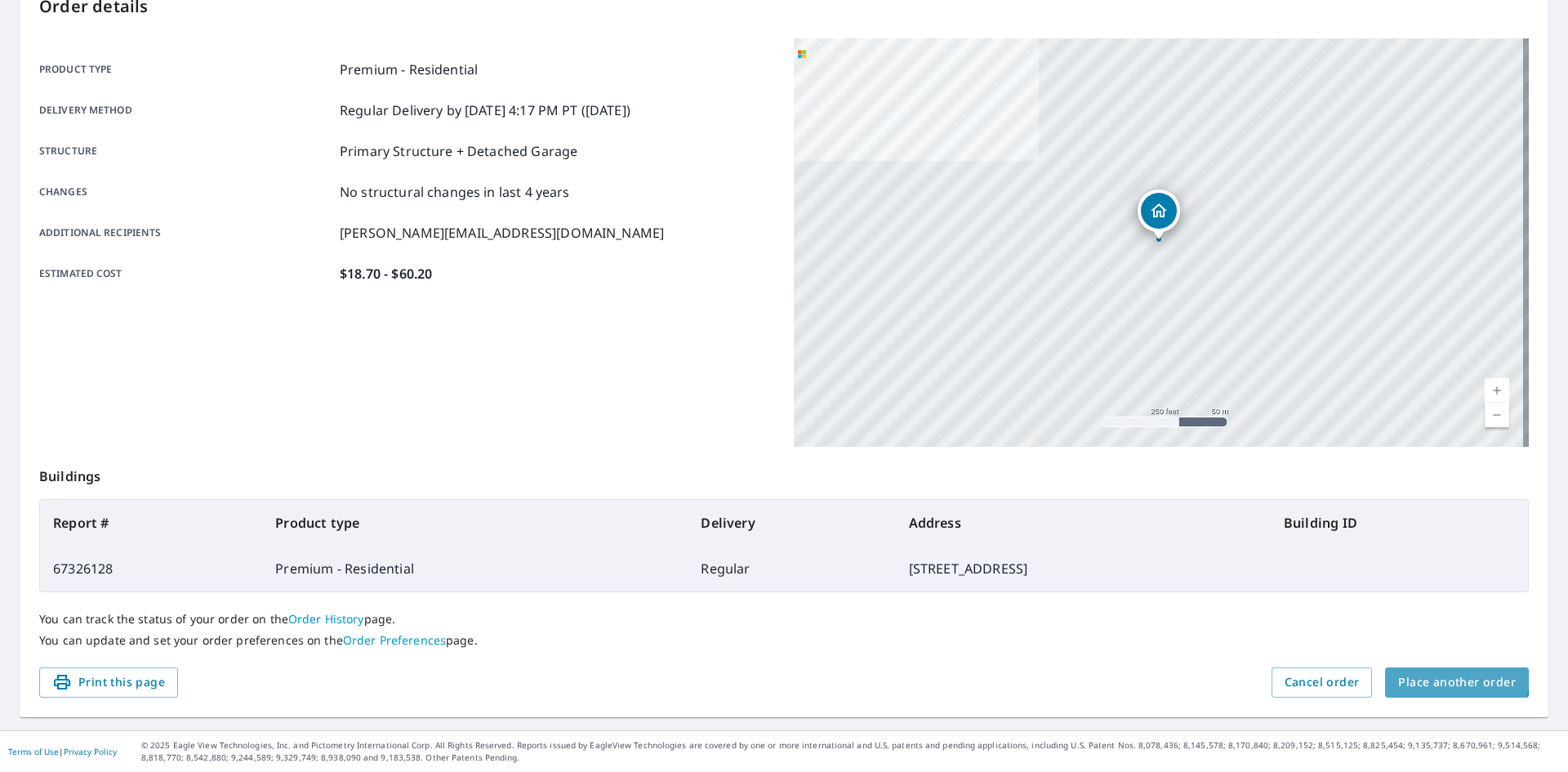
click at [1446, 677] on span "Place another order" at bounding box center [1457, 683] width 118 height 20
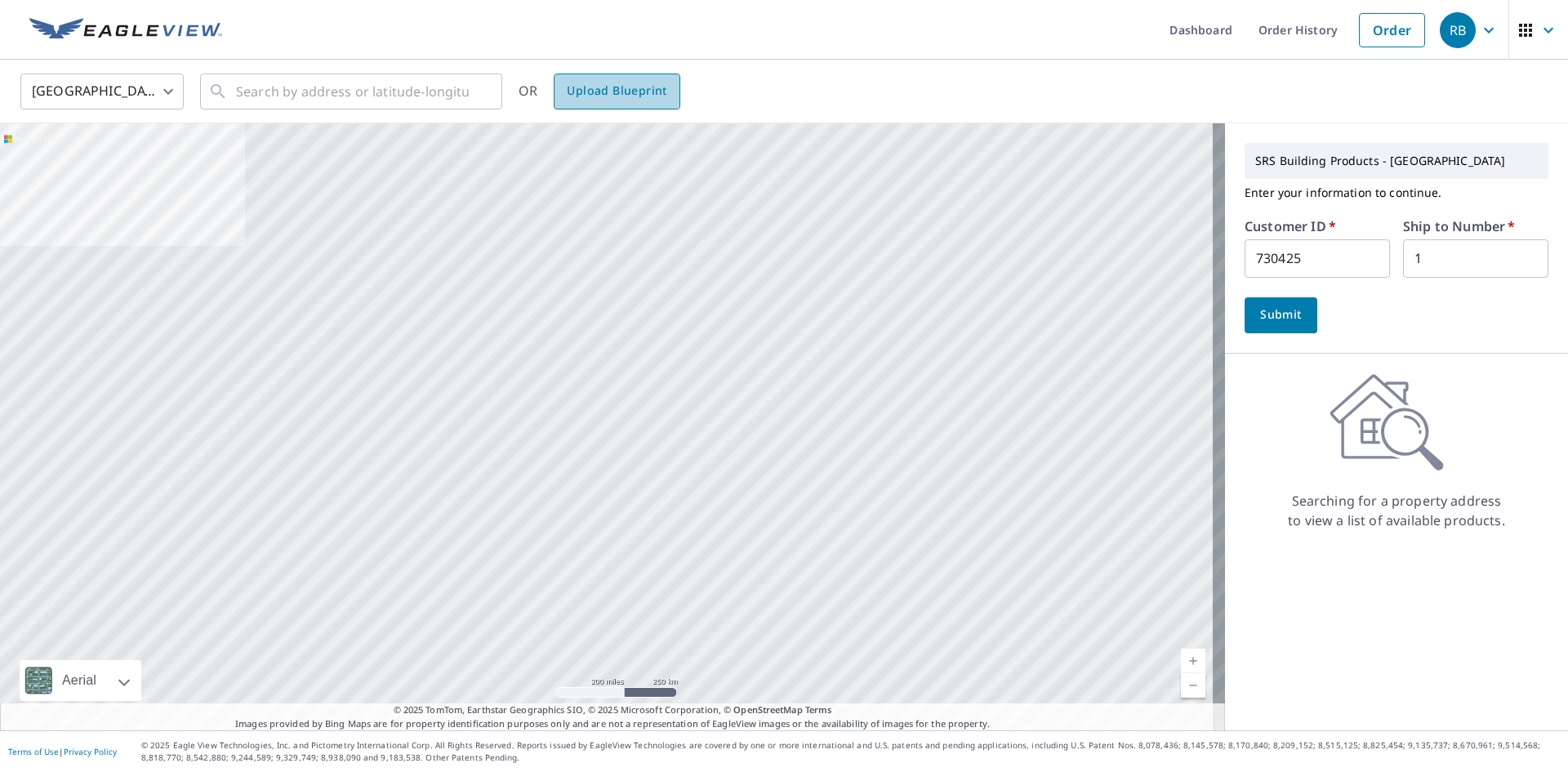
click at [606, 101] on span "Upload Blueprint" at bounding box center [616, 91] width 100 height 20
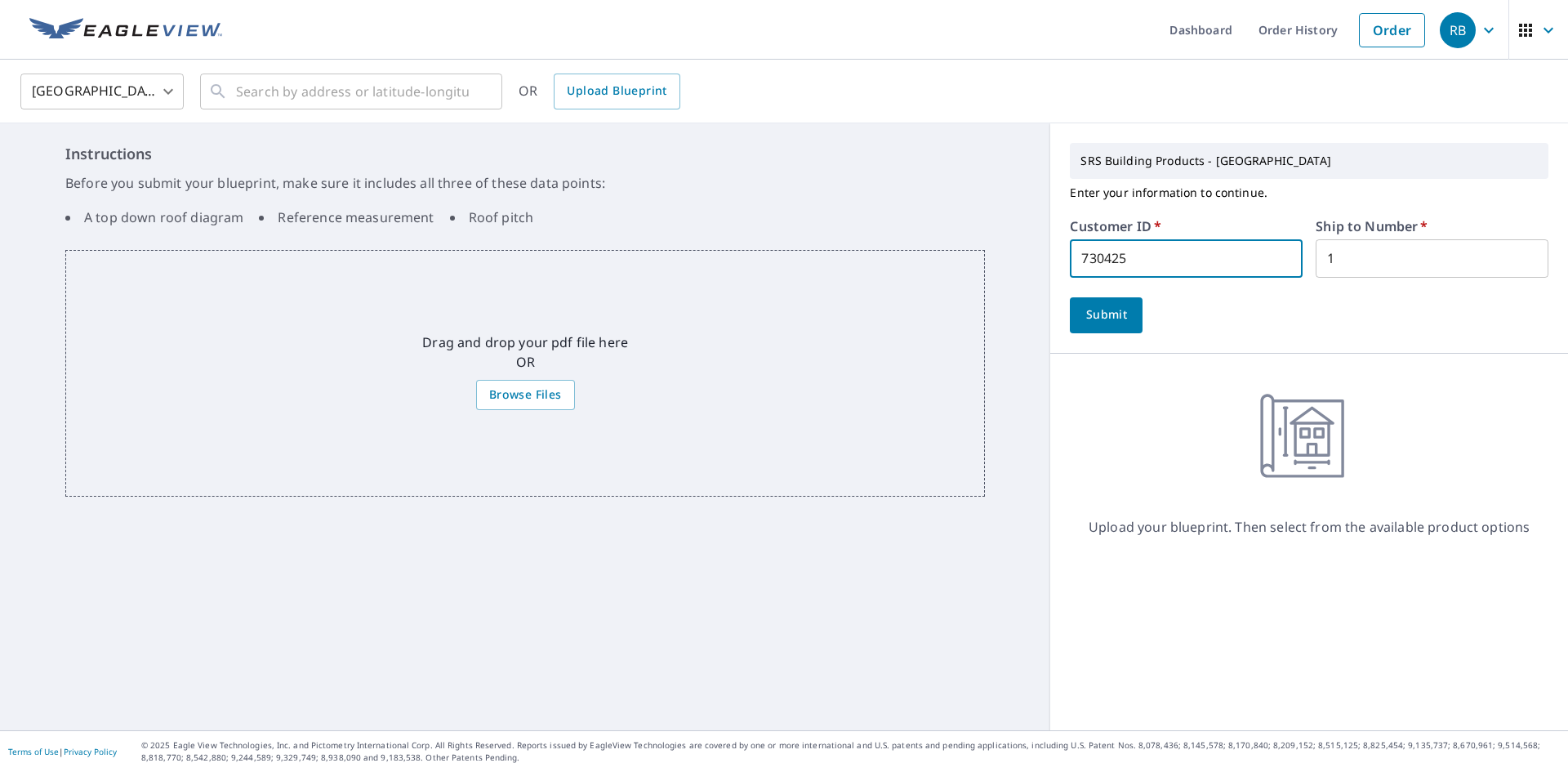
drag, startPoint x: 1155, startPoint y: 262, endPoint x: 913, endPoint y: 259, distance: 242.0
click at [914, 259] on div "Instructions Before you submit your blueprint, make sure it includes all three …" at bounding box center [784, 427] width 1568 height 607
type input "stb322"
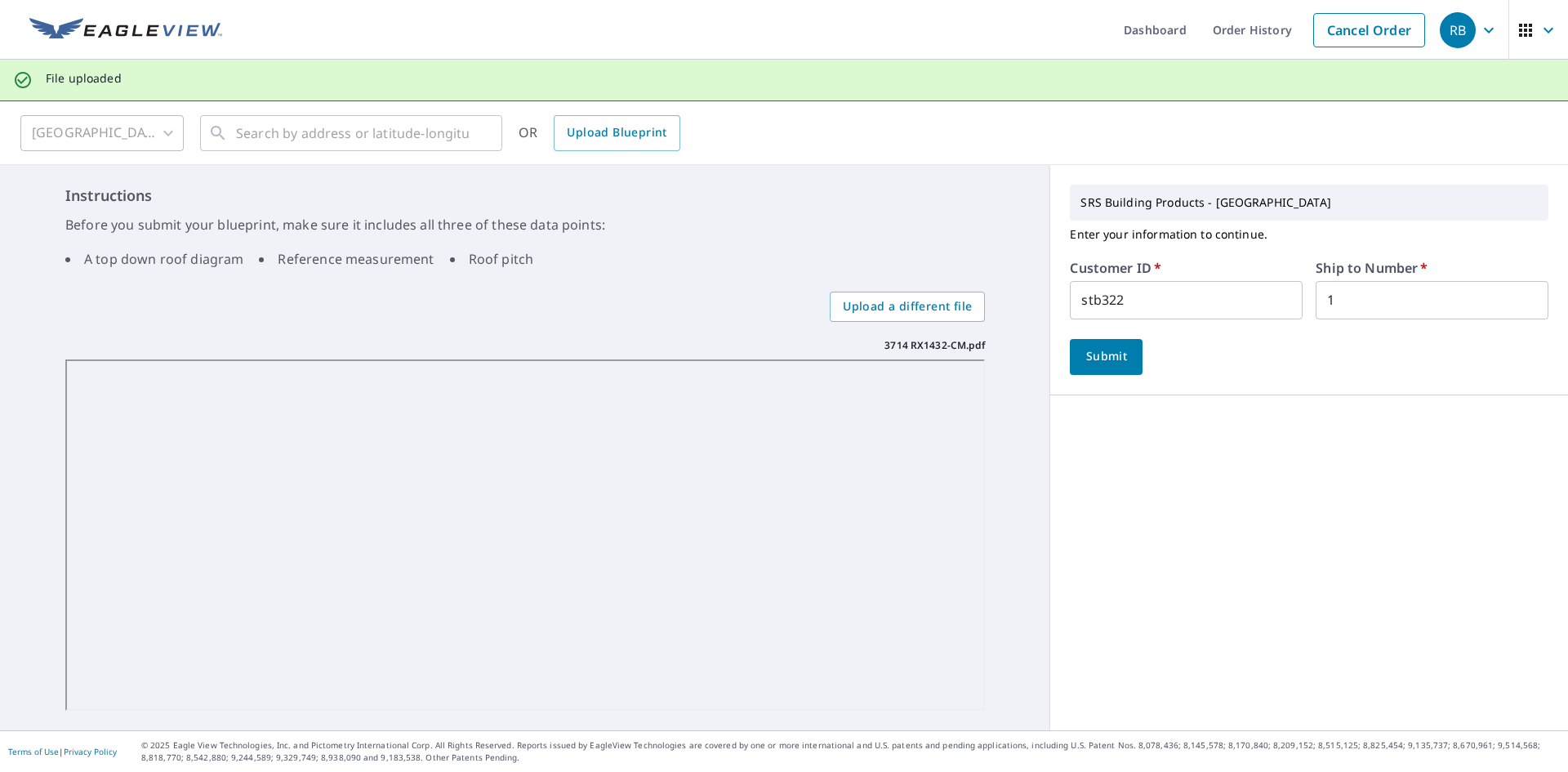
click at [1122, 356] on span "Submit" at bounding box center [1106, 357] width 47 height 20
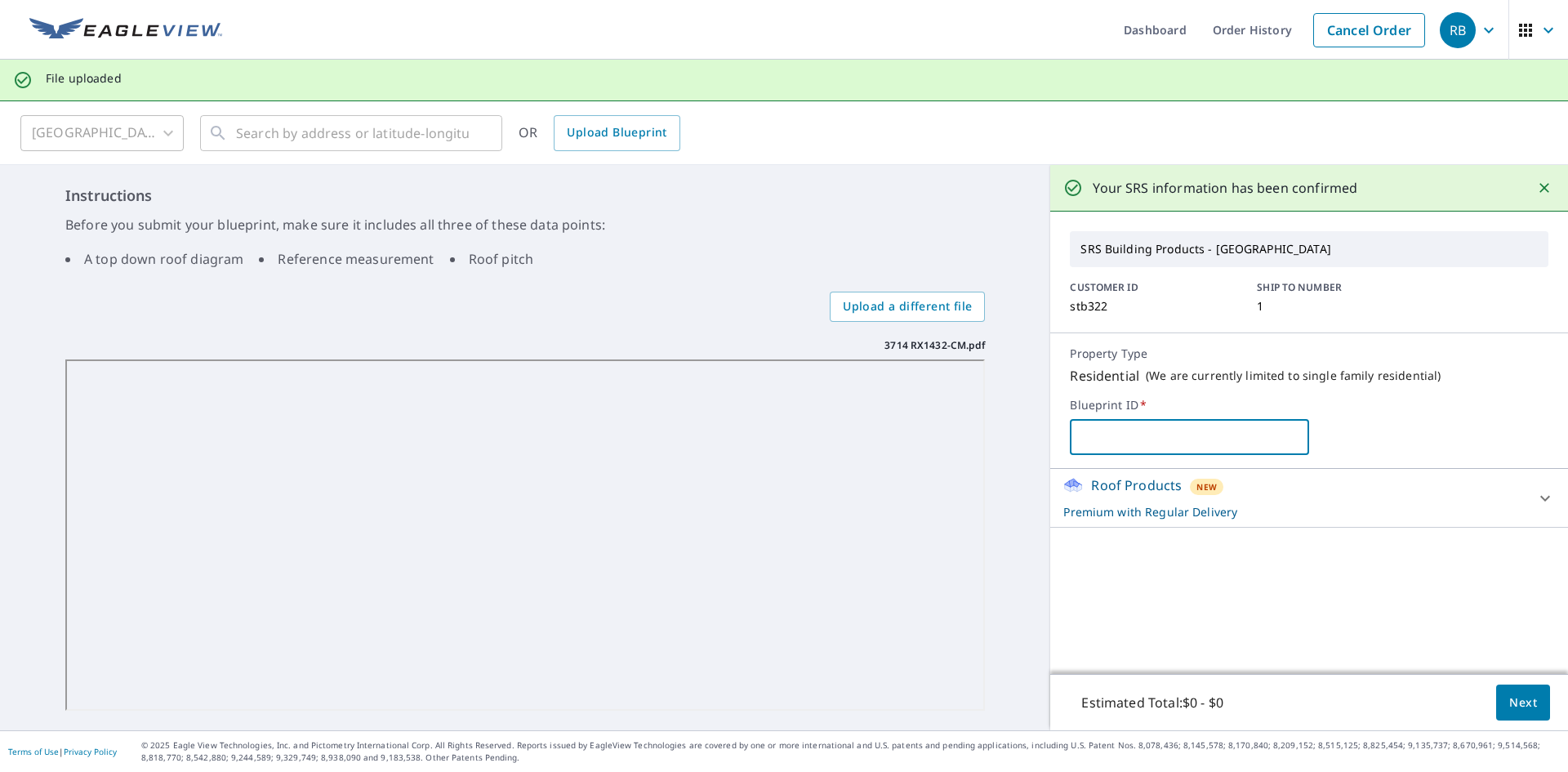
click at [1239, 429] on input "text" at bounding box center [1190, 437] width 239 height 46
type input "3714"
click at [1481, 502] on div "Roof Products New Premium with Regular Delivery" at bounding box center [1295, 498] width 463 height 45
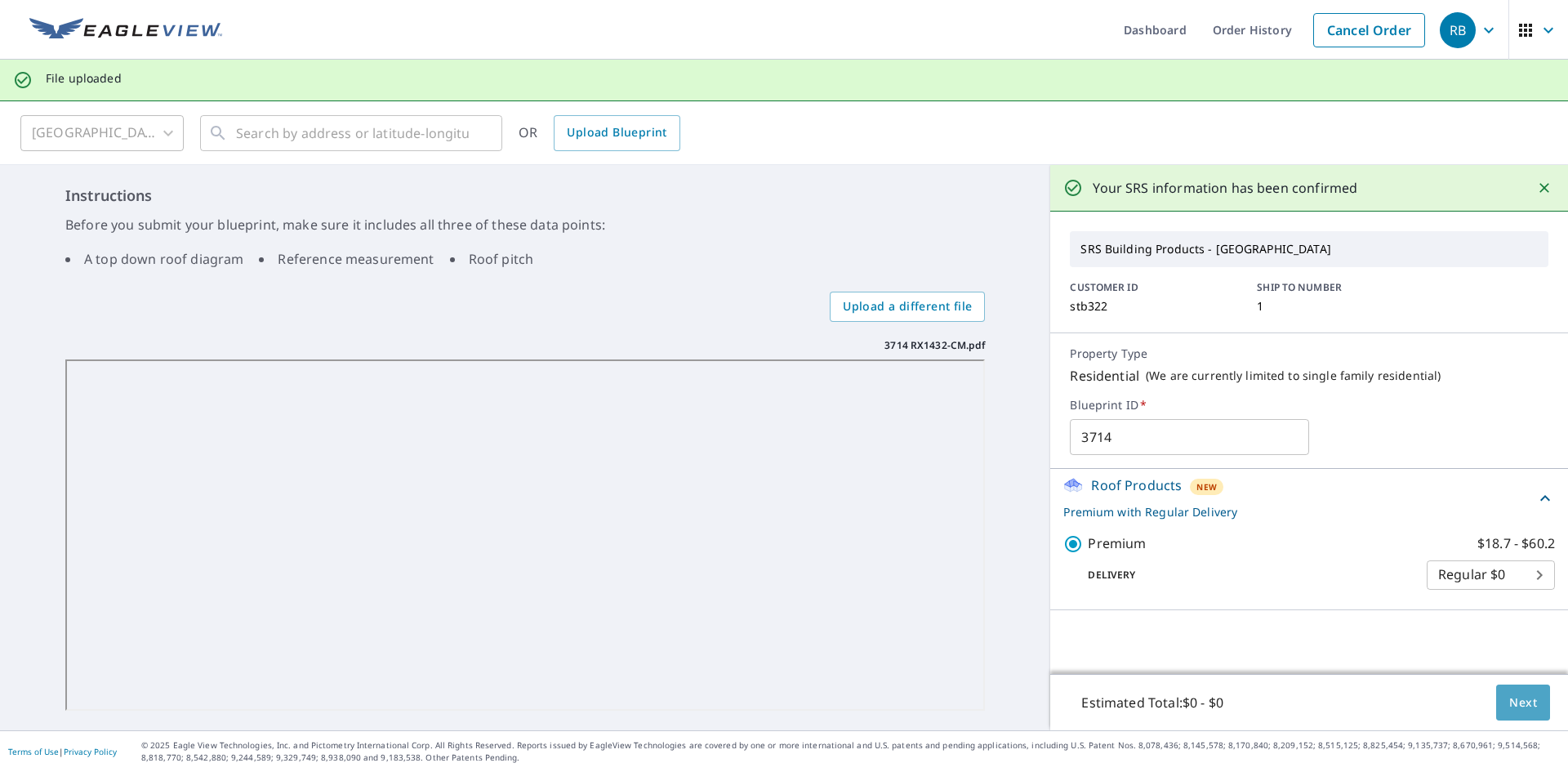
click at [1511, 704] on span "Next" at bounding box center [1524, 704] width 28 height 20
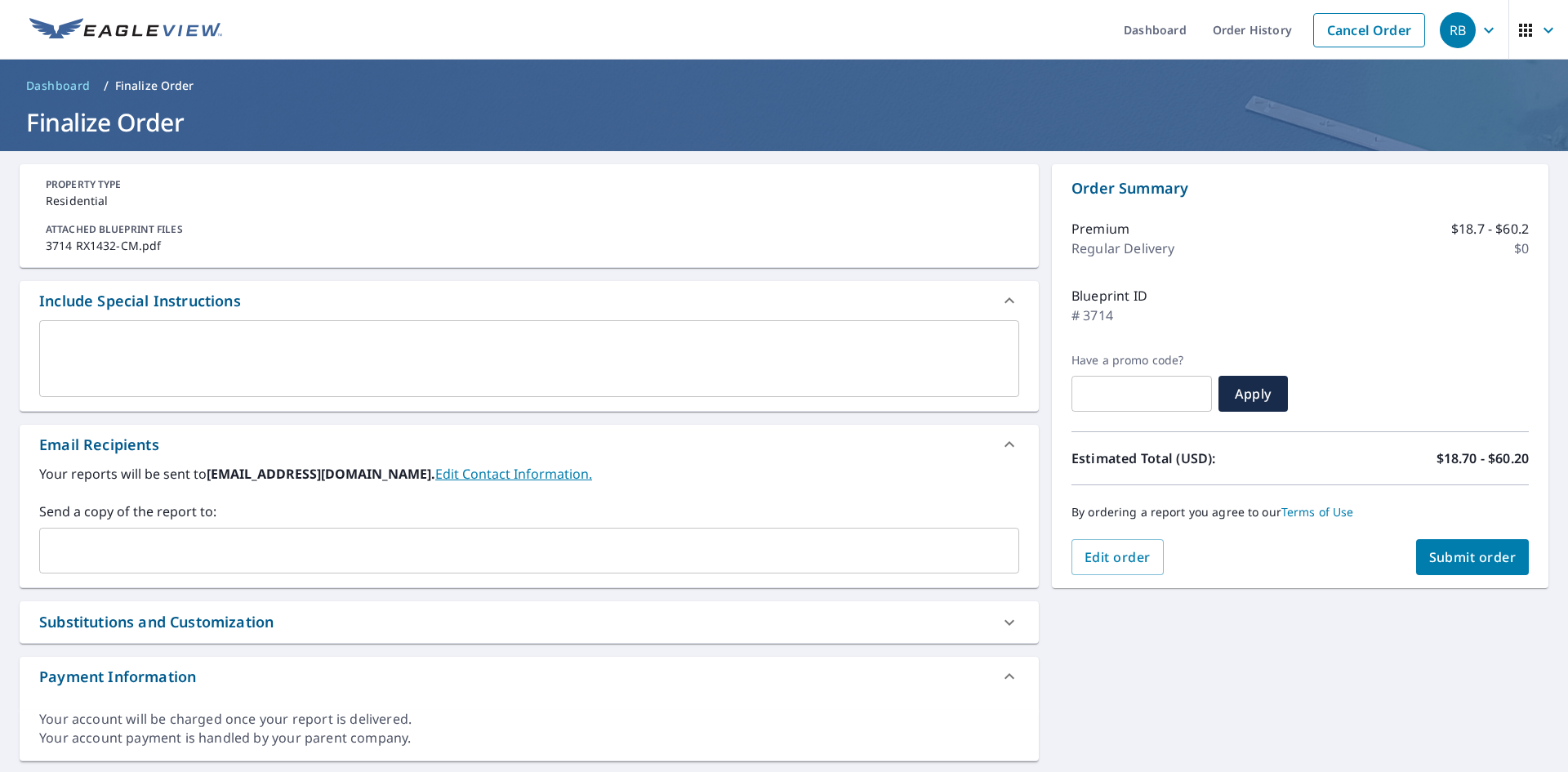
click at [205, 557] on input "text" at bounding box center [517, 551] width 941 height 31
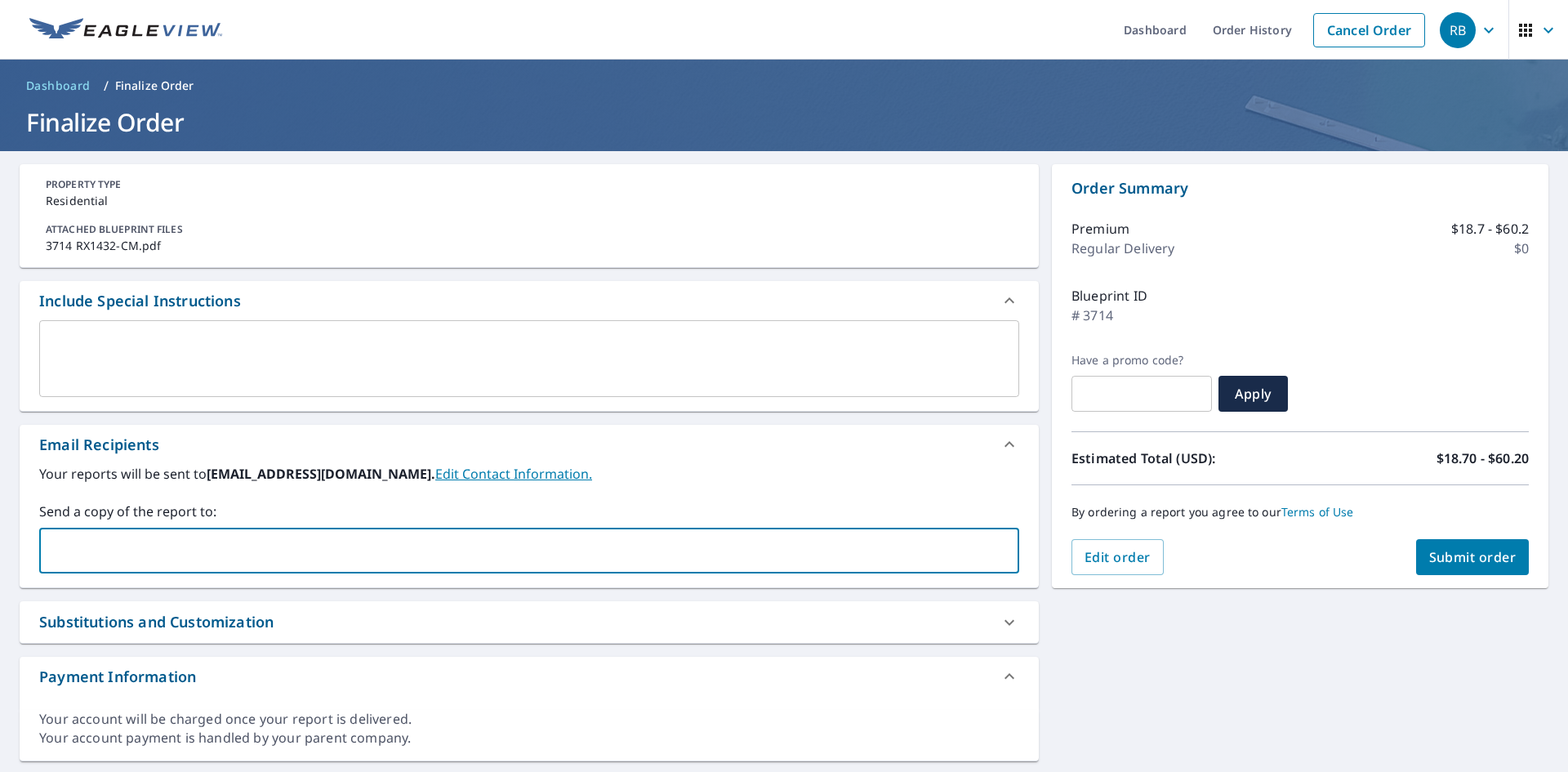
type input "[PERSON_NAME][EMAIL_ADDRESS][PERSON_NAME][DOMAIN_NAME]"
click at [312, 550] on input "[PERSON_NAME][EMAIL_ADDRESS][PERSON_NAME][DOMAIN_NAME]" at bounding box center [517, 551] width 941 height 31
checkbox input "true"
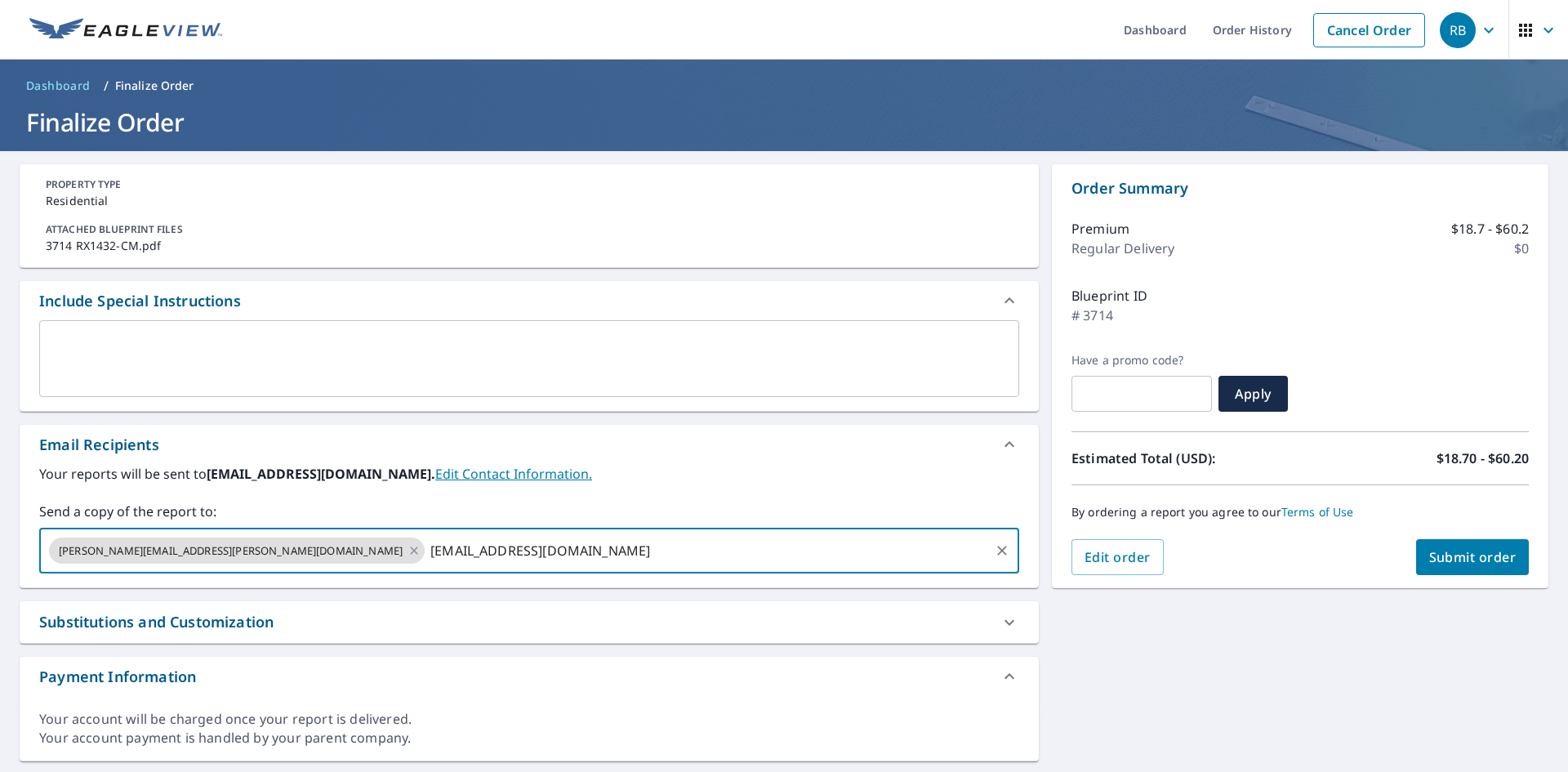
type input "[EMAIL_ADDRESS][DOMAIN_NAME]"
click at [1488, 552] on span "Submit order" at bounding box center [1473, 557] width 87 height 18
checkbox input "true"
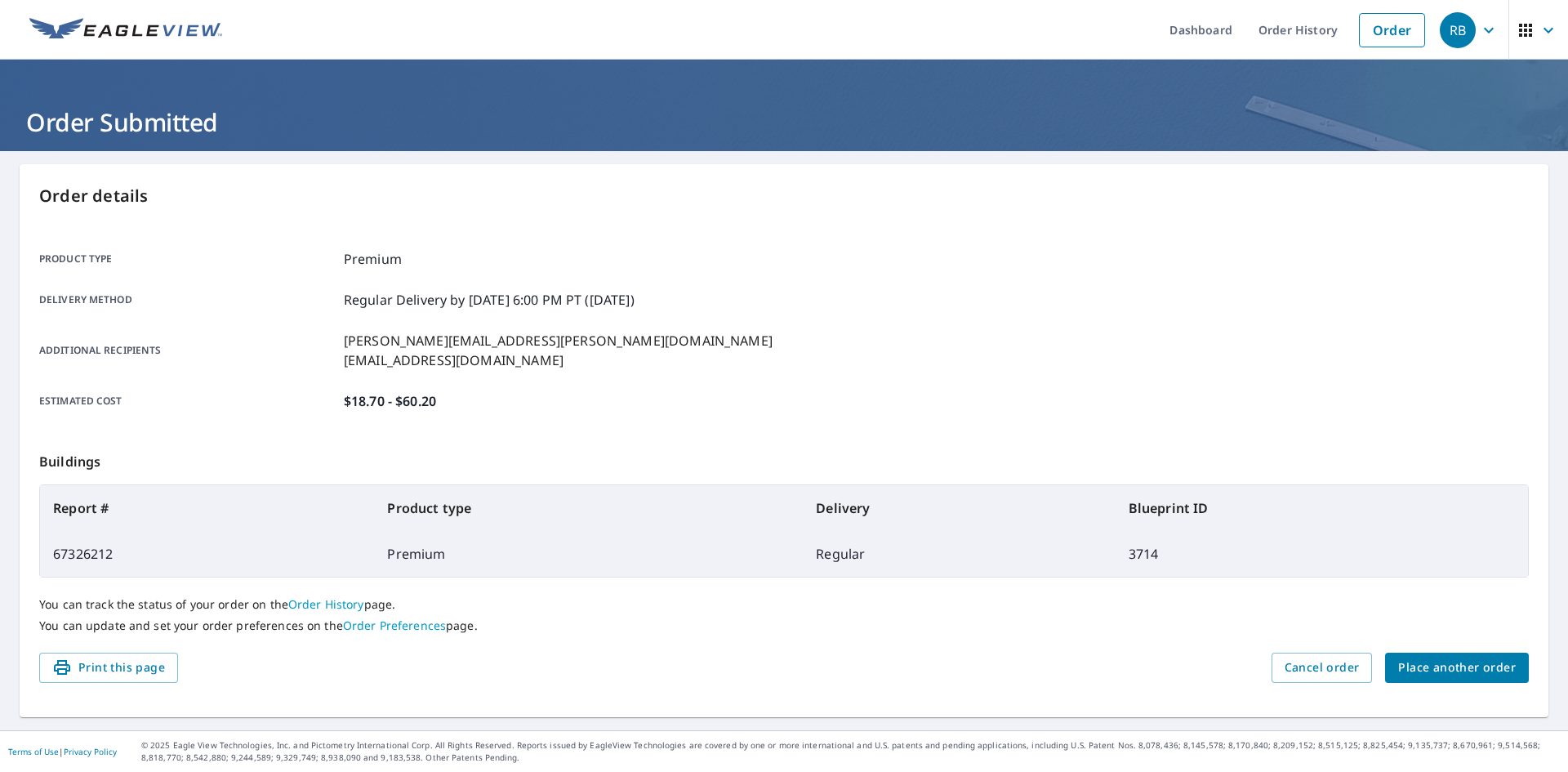
click at [1454, 666] on span "Place another order" at bounding box center [1457, 668] width 118 height 20
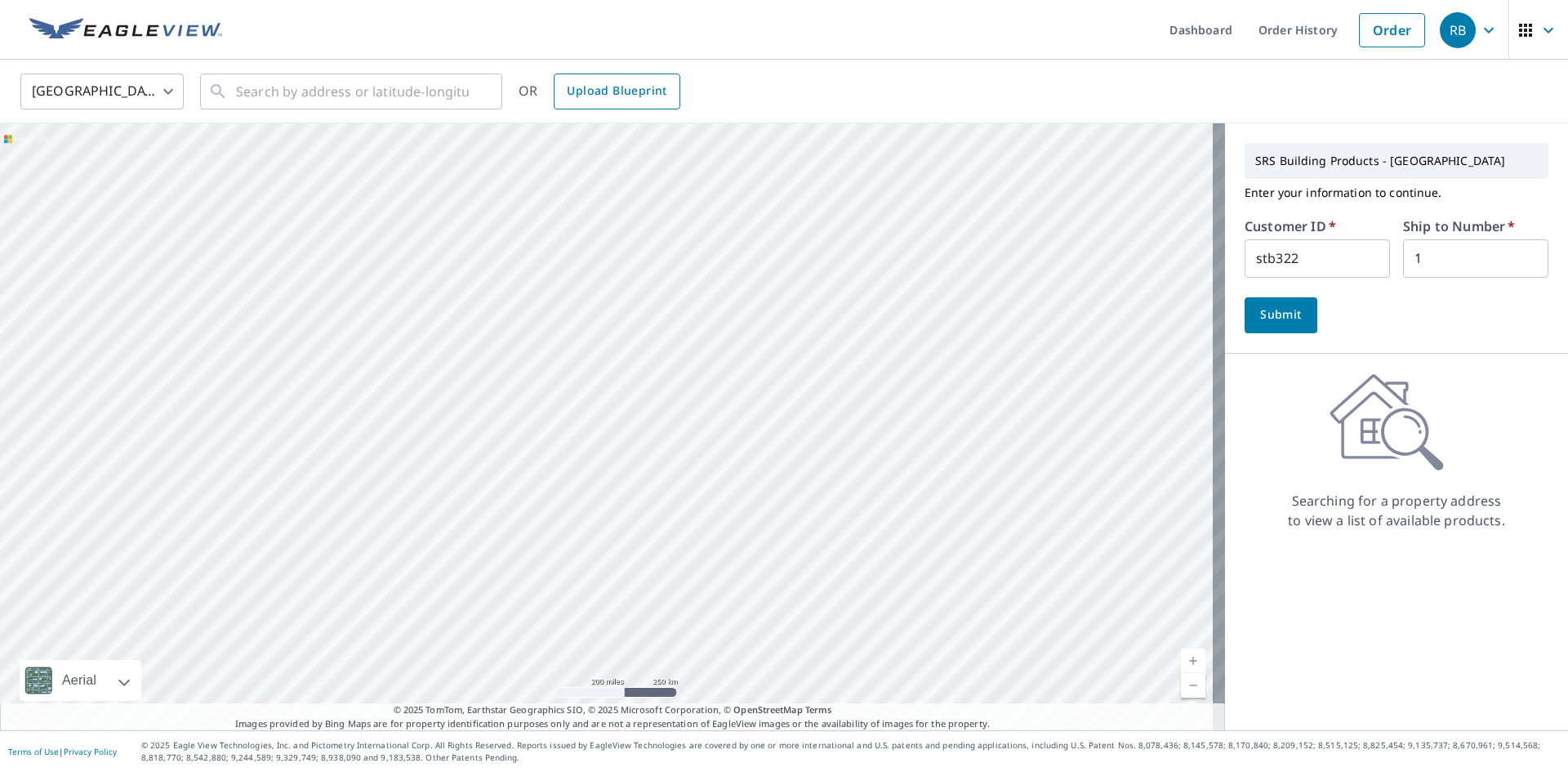
click at [606, 95] on span "Upload Blueprint" at bounding box center [616, 91] width 100 height 20
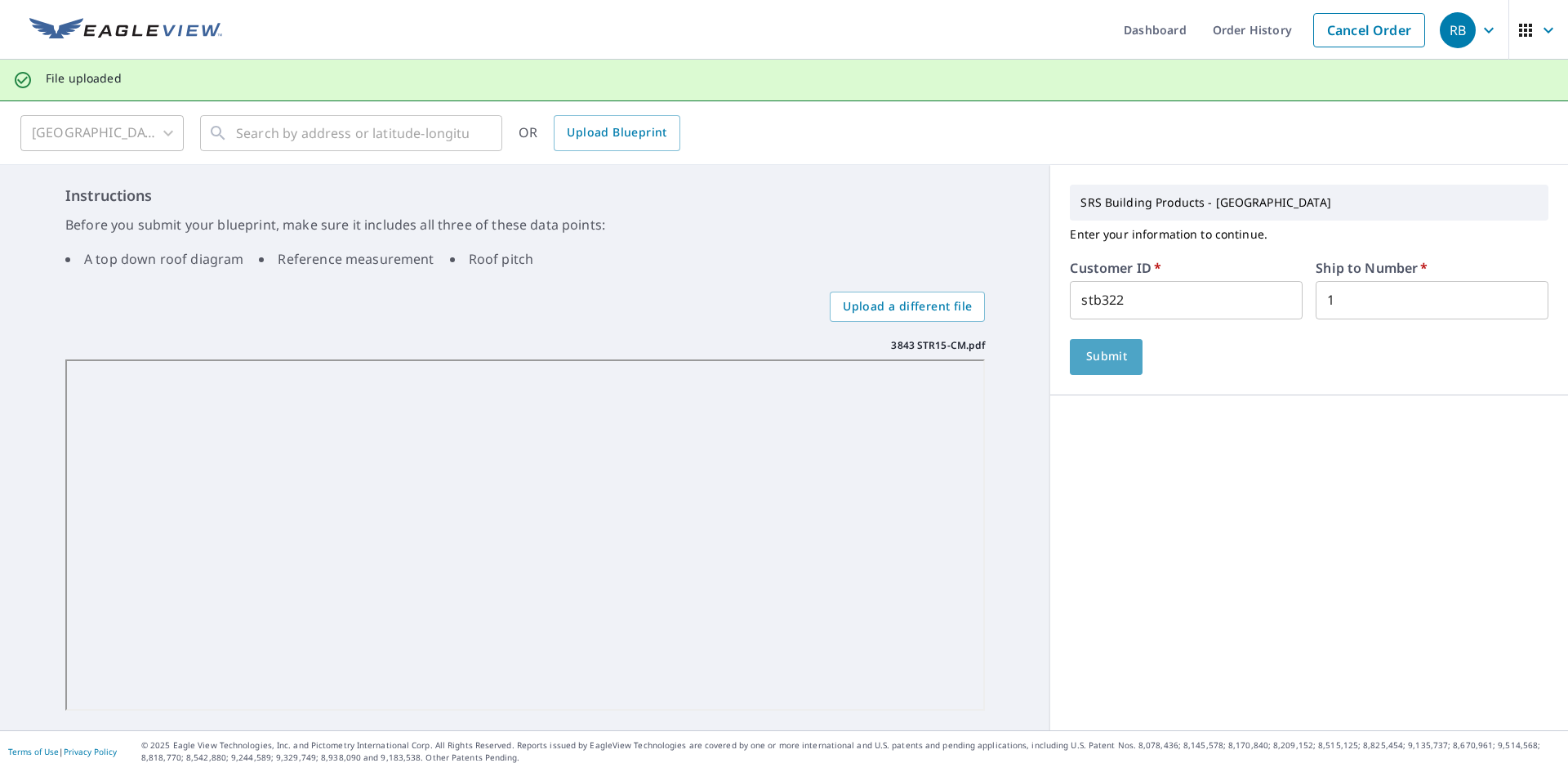
click at [1093, 353] on span "Submit" at bounding box center [1106, 357] width 47 height 20
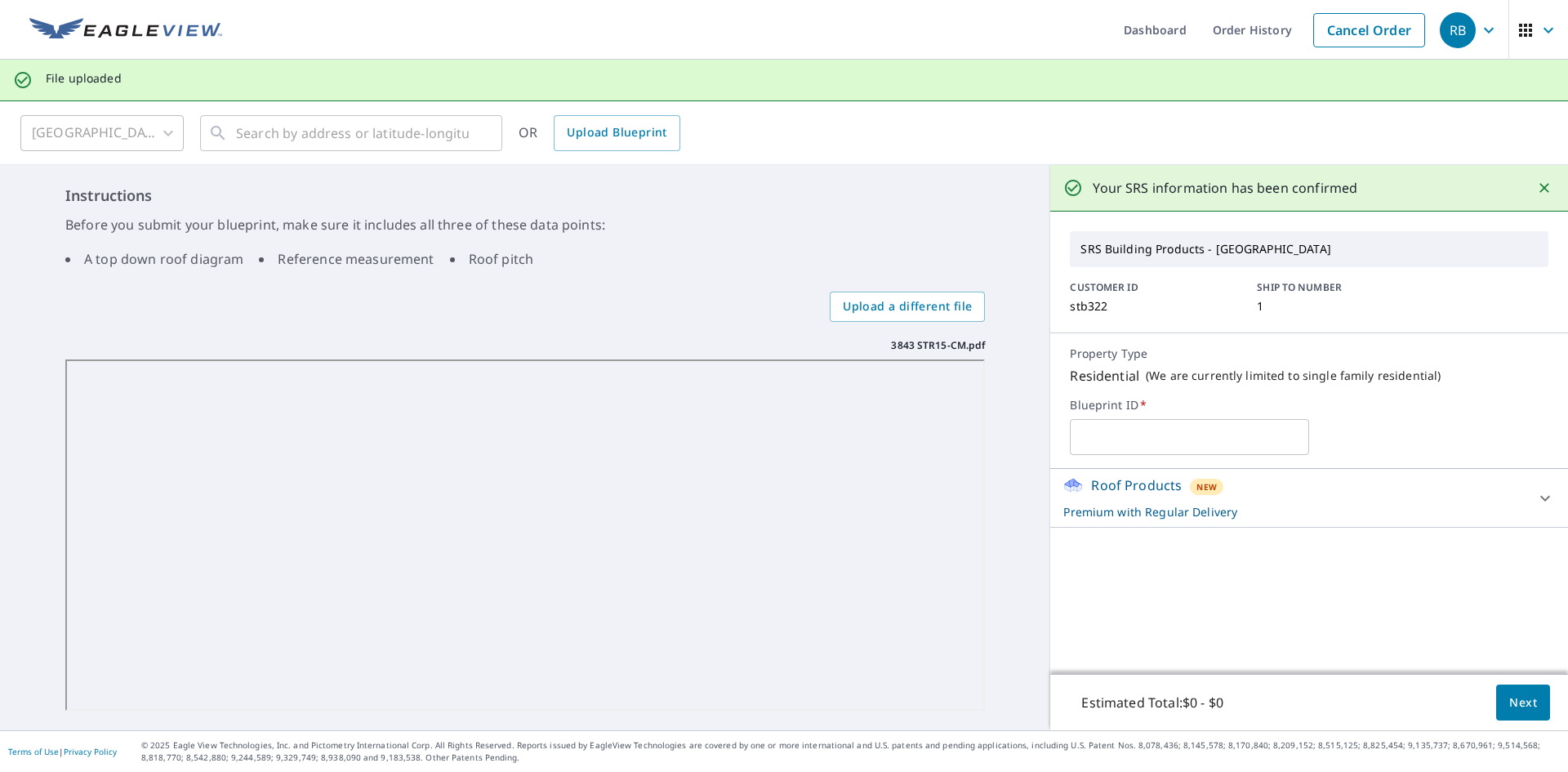
click at [1169, 444] on input "text" at bounding box center [1190, 437] width 239 height 46
type input "3843"
click at [1524, 698] on span "Next" at bounding box center [1524, 704] width 28 height 20
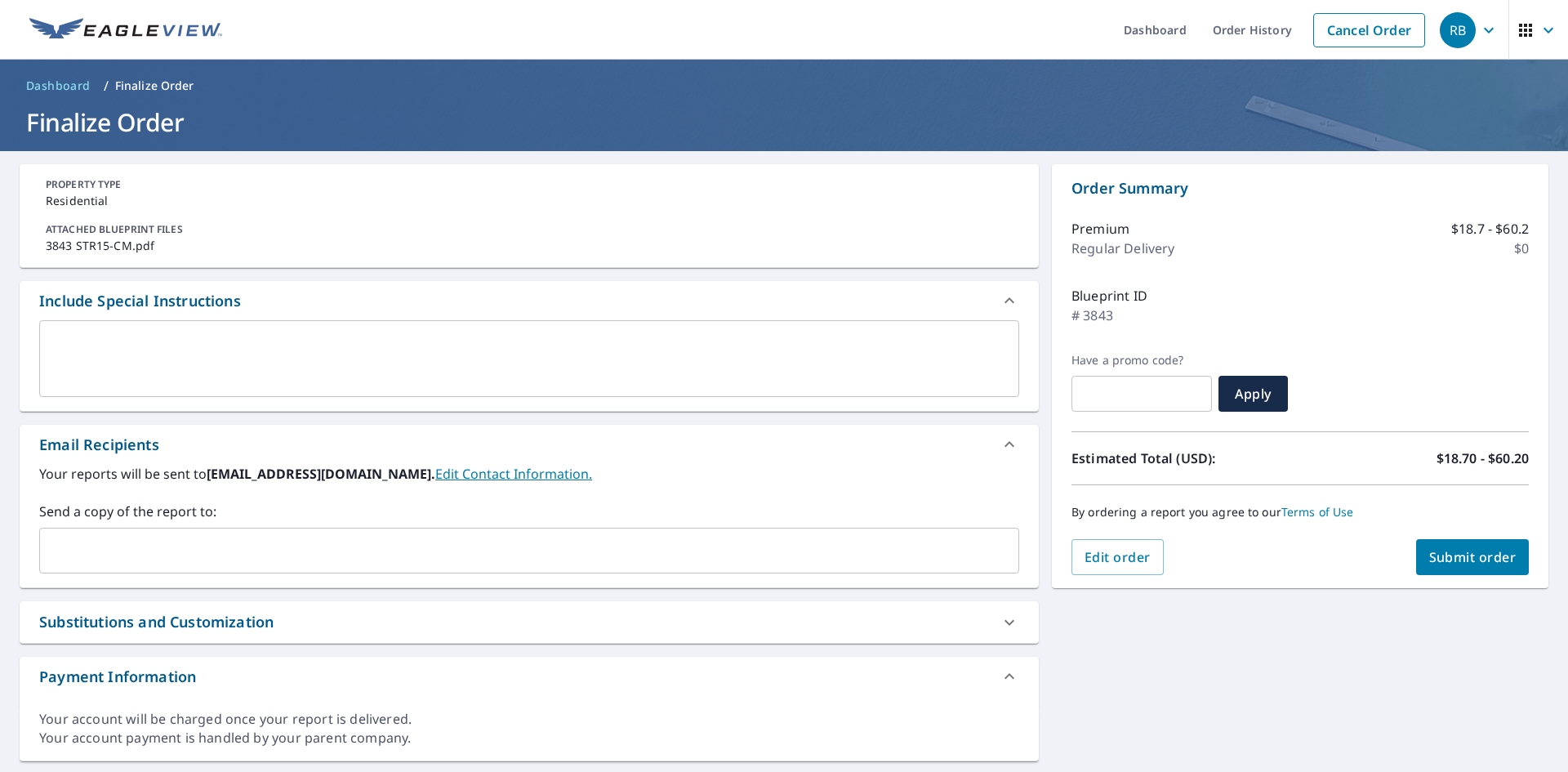
click at [304, 547] on input "text" at bounding box center [517, 551] width 941 height 31
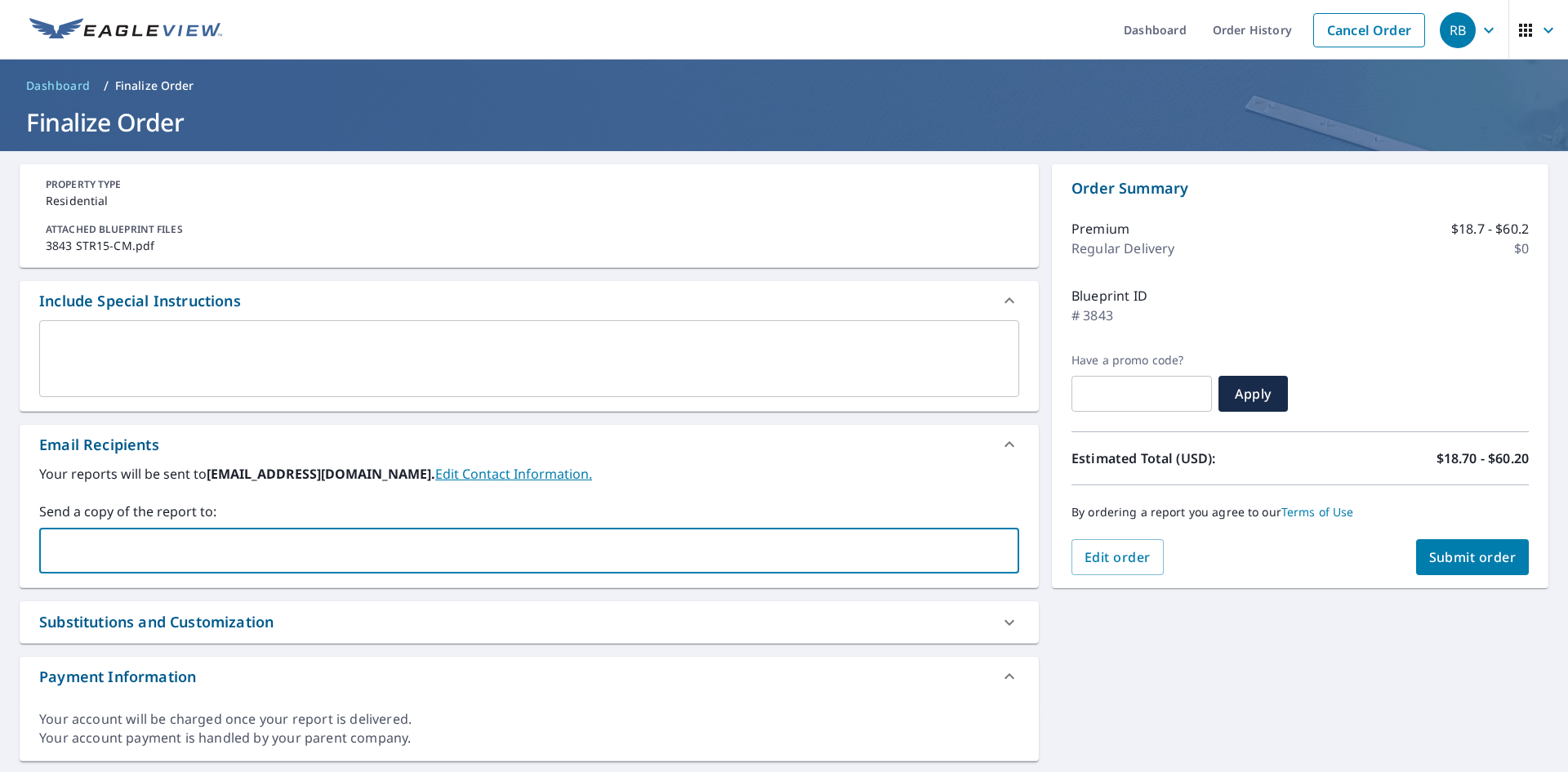
type input "[PERSON_NAME][EMAIL_ADDRESS][PERSON_NAME][DOMAIN_NAME]"
click at [396, 547] on input "[PERSON_NAME][EMAIL_ADDRESS][PERSON_NAME][DOMAIN_NAME]" at bounding box center [517, 551] width 941 height 31
checkbox input "true"
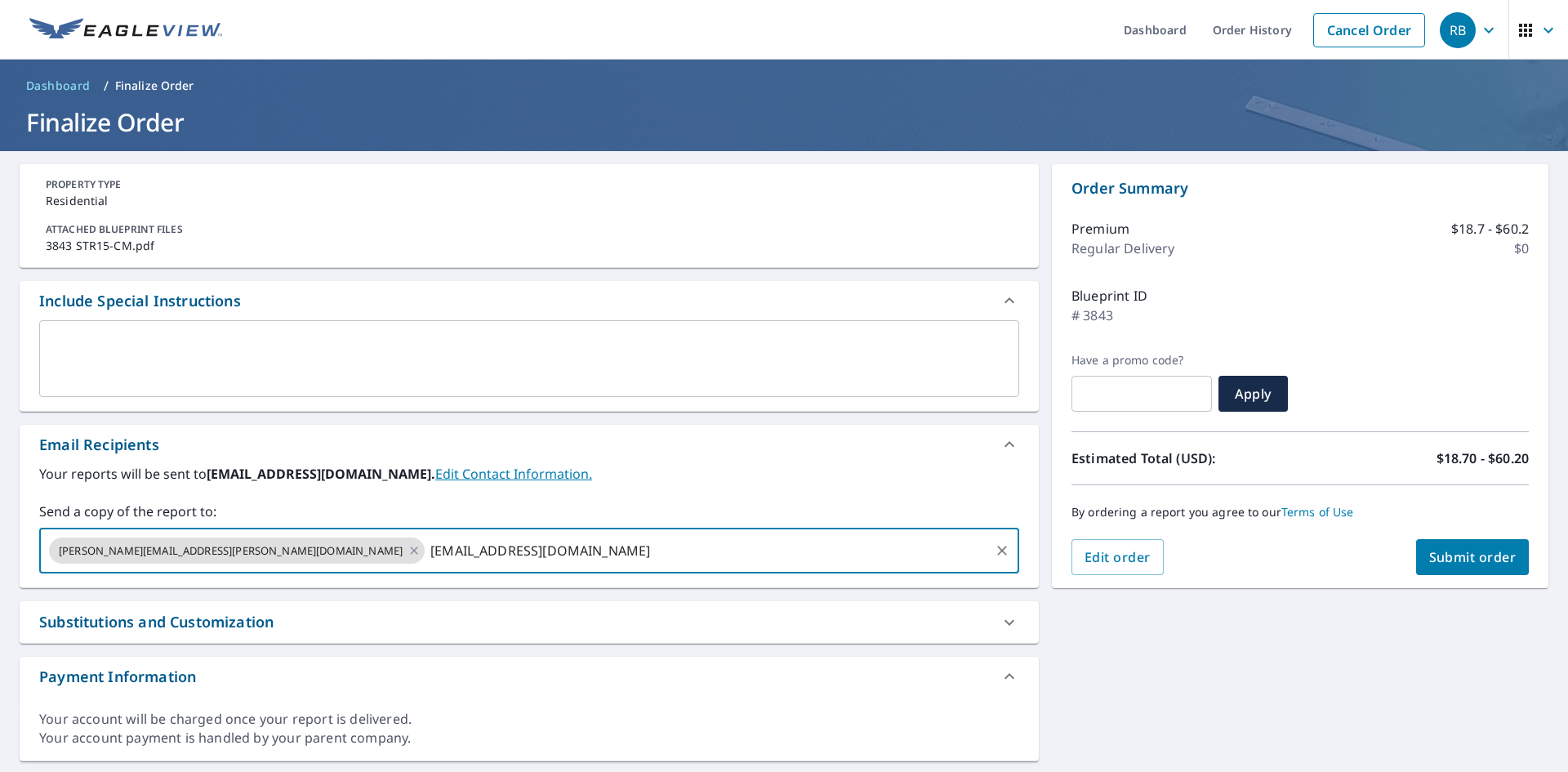
type input "[EMAIL_ADDRESS][DOMAIN_NAME]"
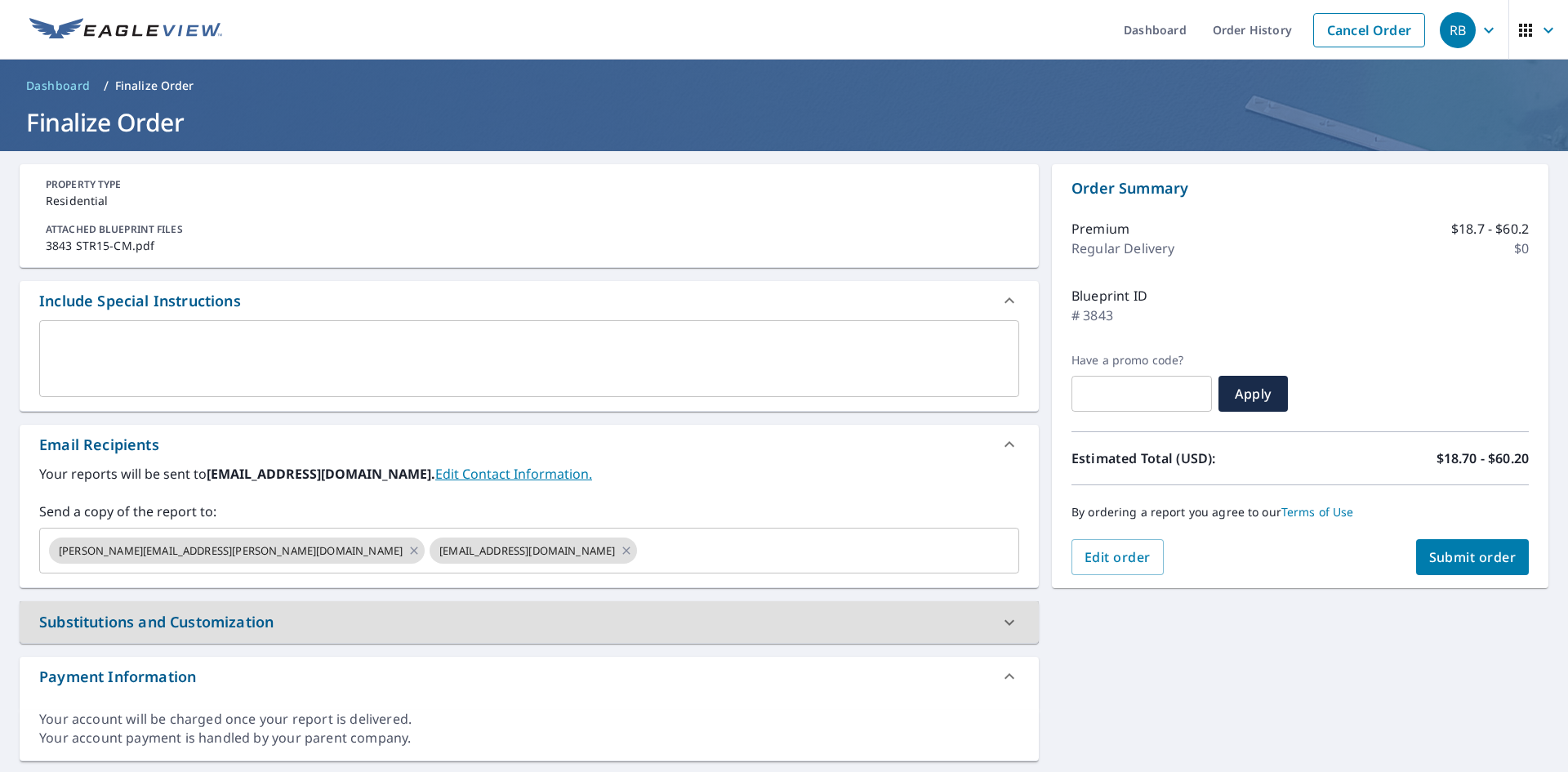
click at [1501, 554] on span "Submit order" at bounding box center [1473, 557] width 87 height 18
checkbox input "true"
